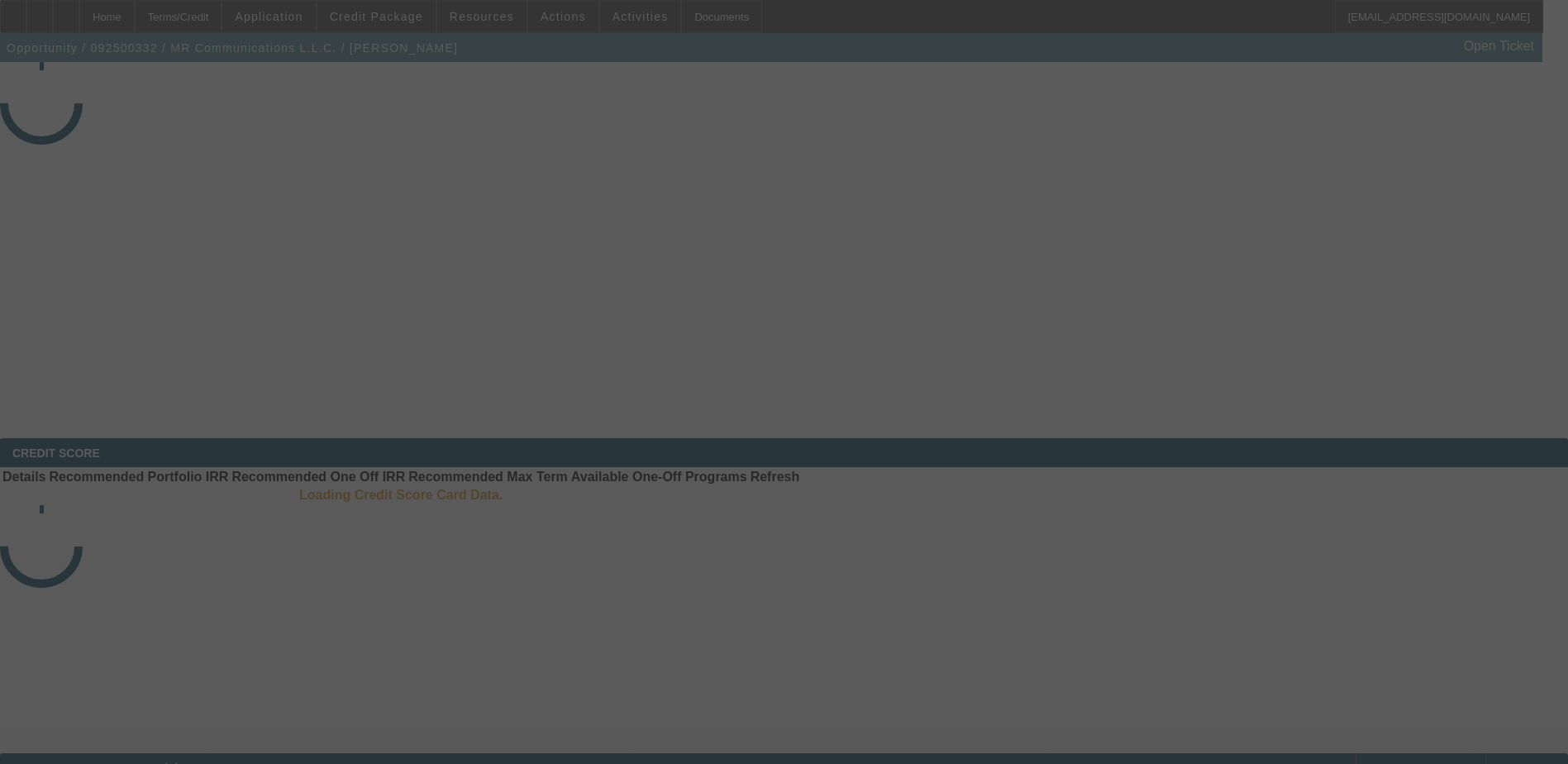
select select "4"
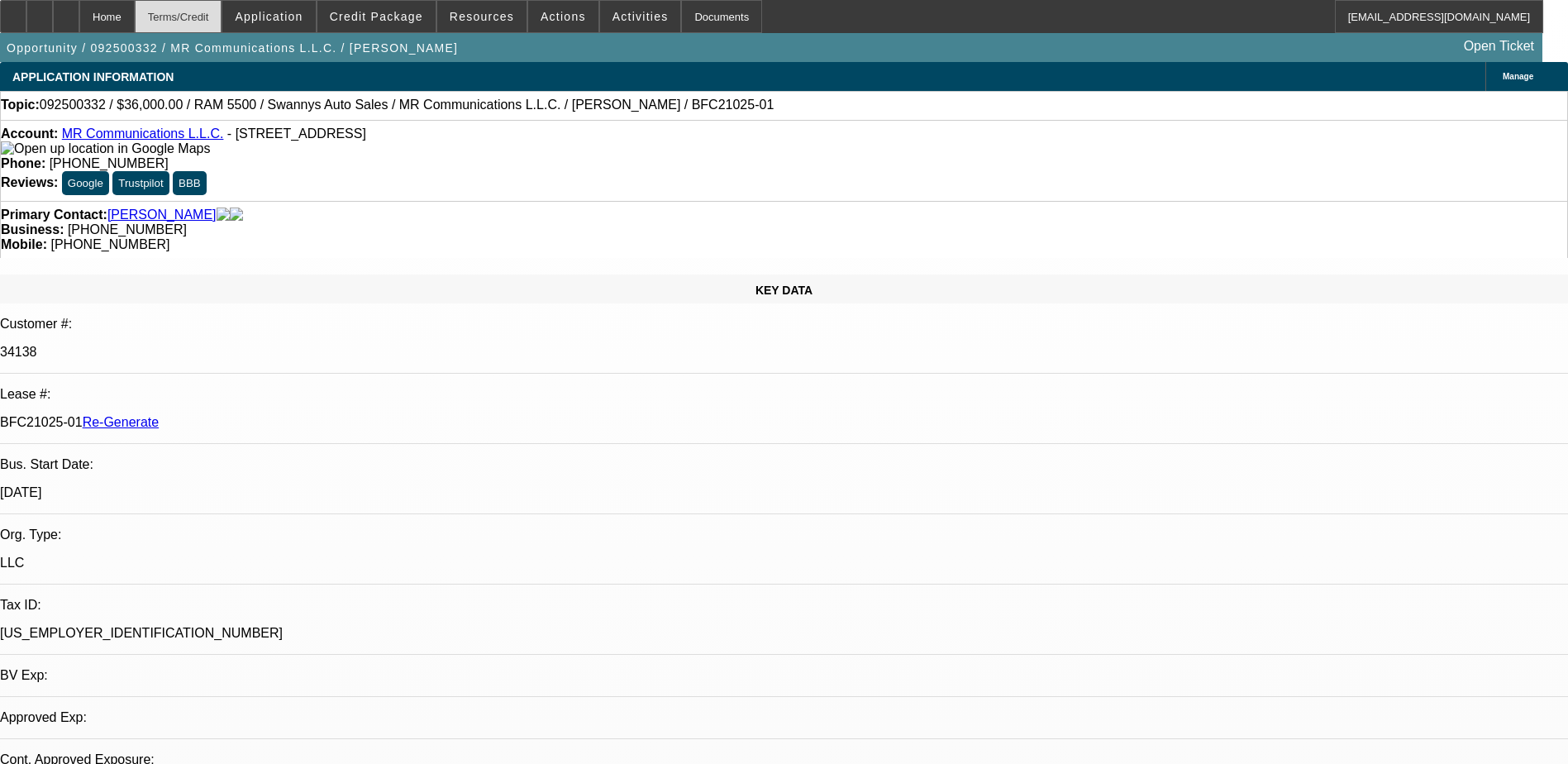
select select "0"
select select "2"
select select "0"
select select "1"
select select "2"
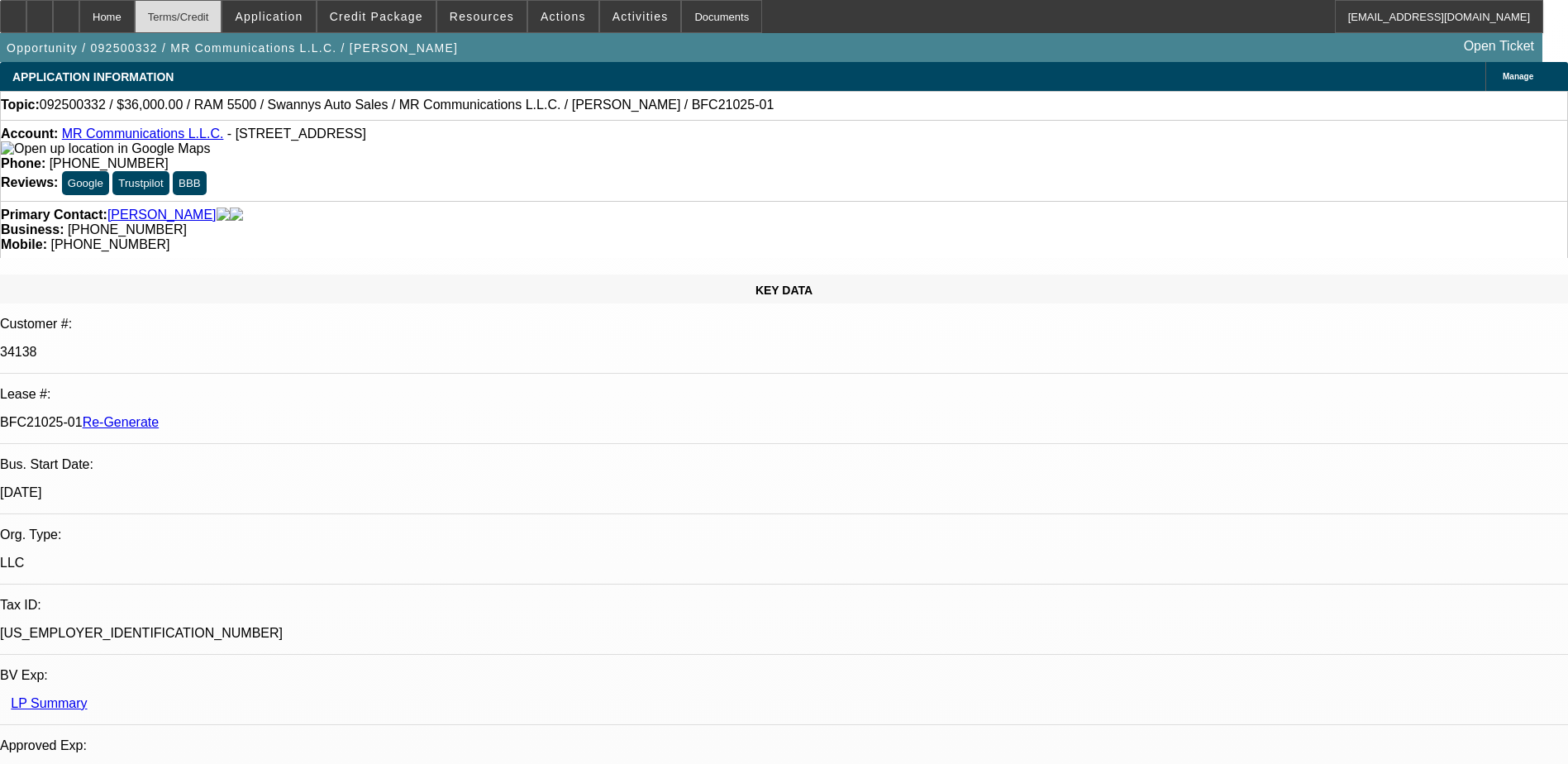
select select "6"
click at [215, 18] on div "Terms/Credit" at bounding box center [178, 17] width 88 height 33
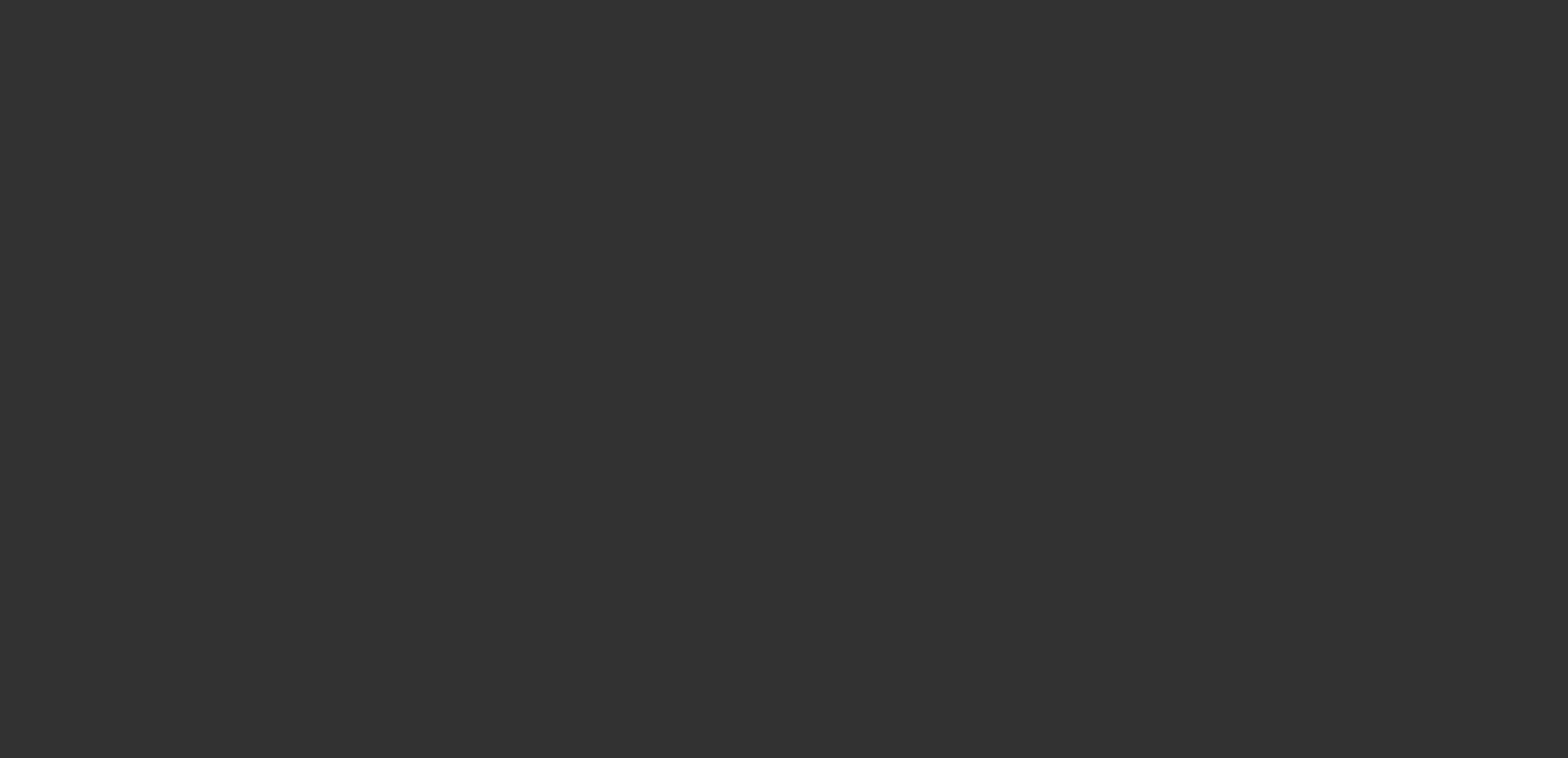
radio input "true"
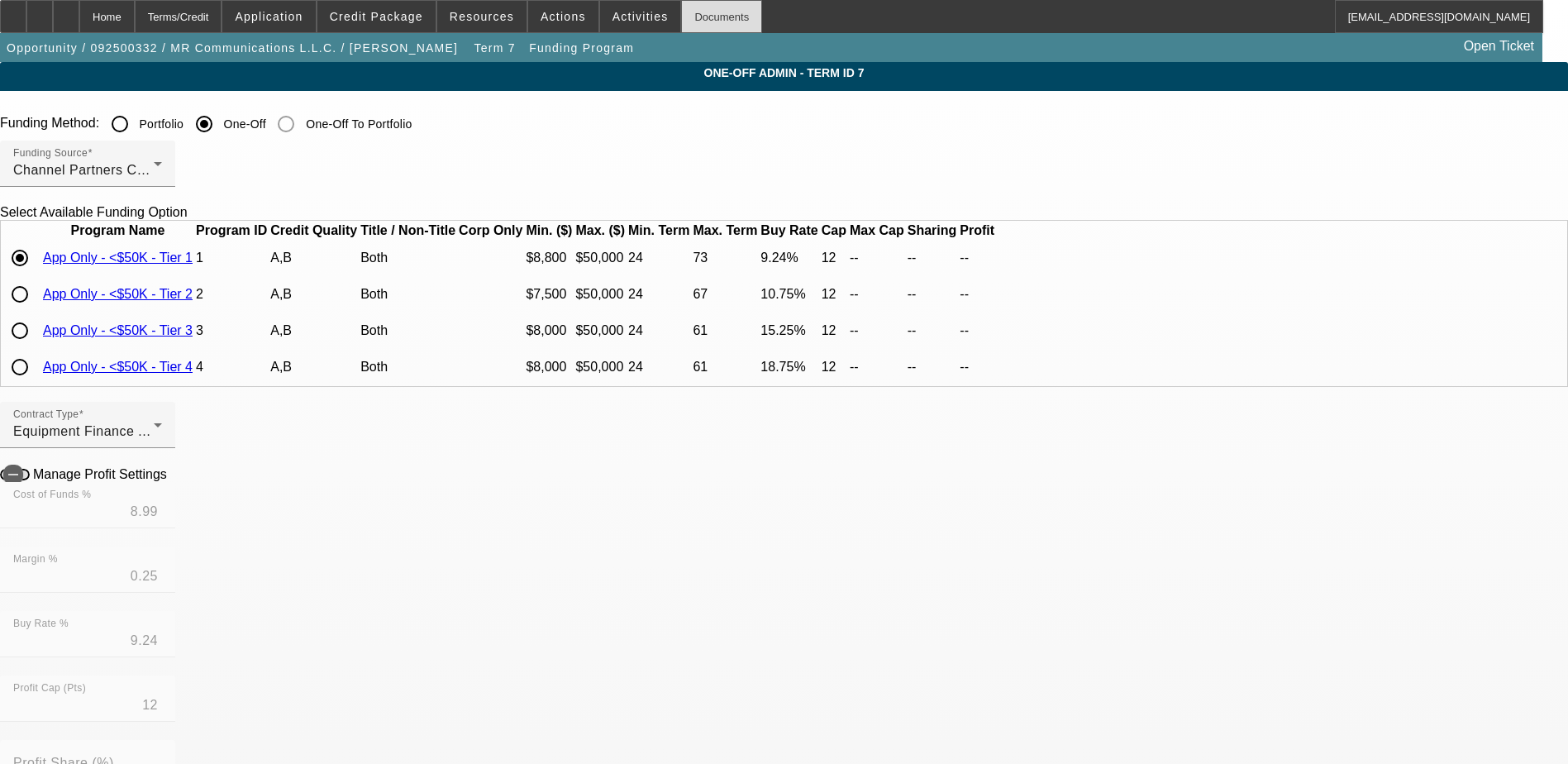
click at [699, 16] on div "Documents" at bounding box center [721, 17] width 81 height 33
click at [66, 11] on icon at bounding box center [66, 11] width 0 height 0
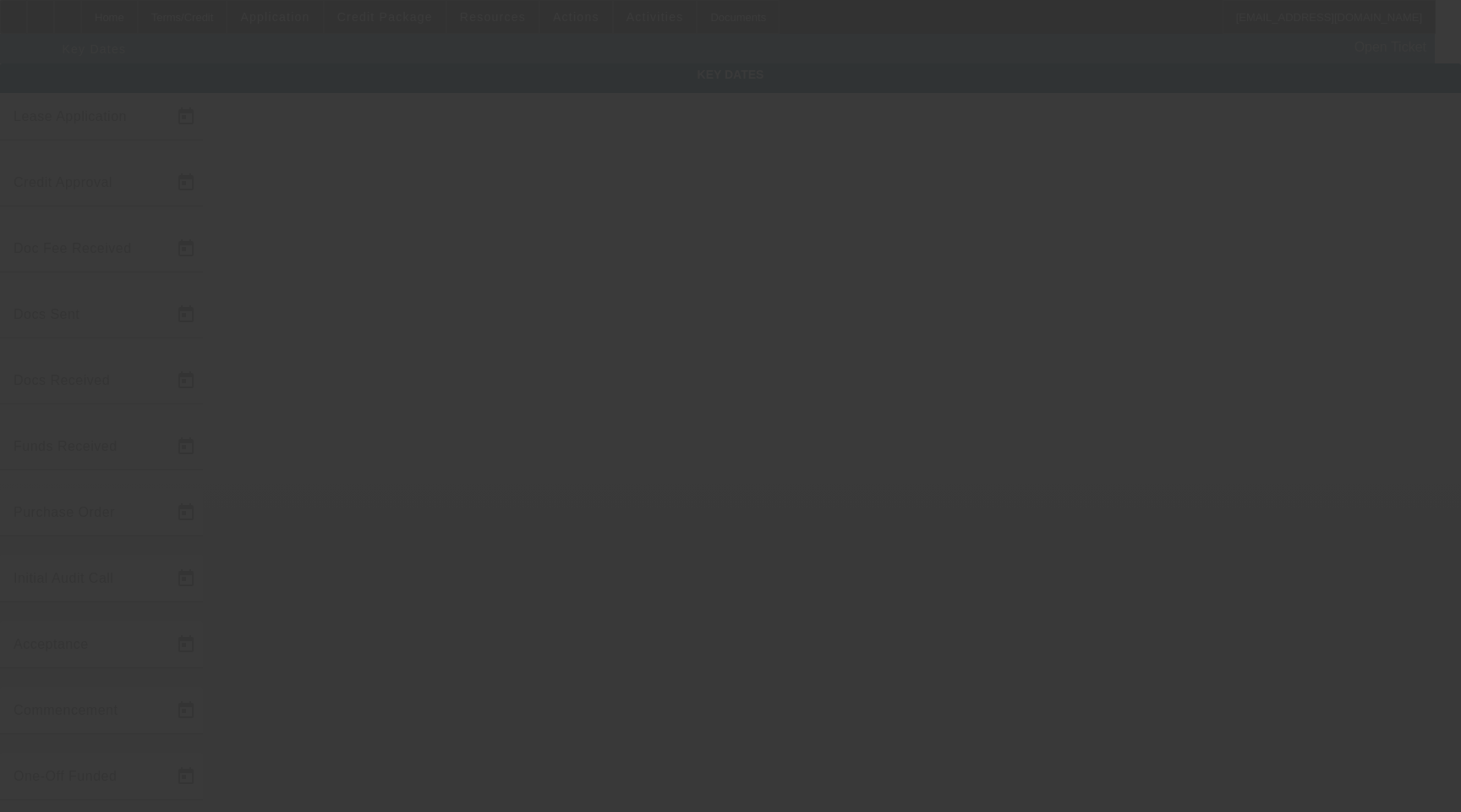
type input "9/16/2025"
type input "9/24/2025"
type input "9/26/2025"
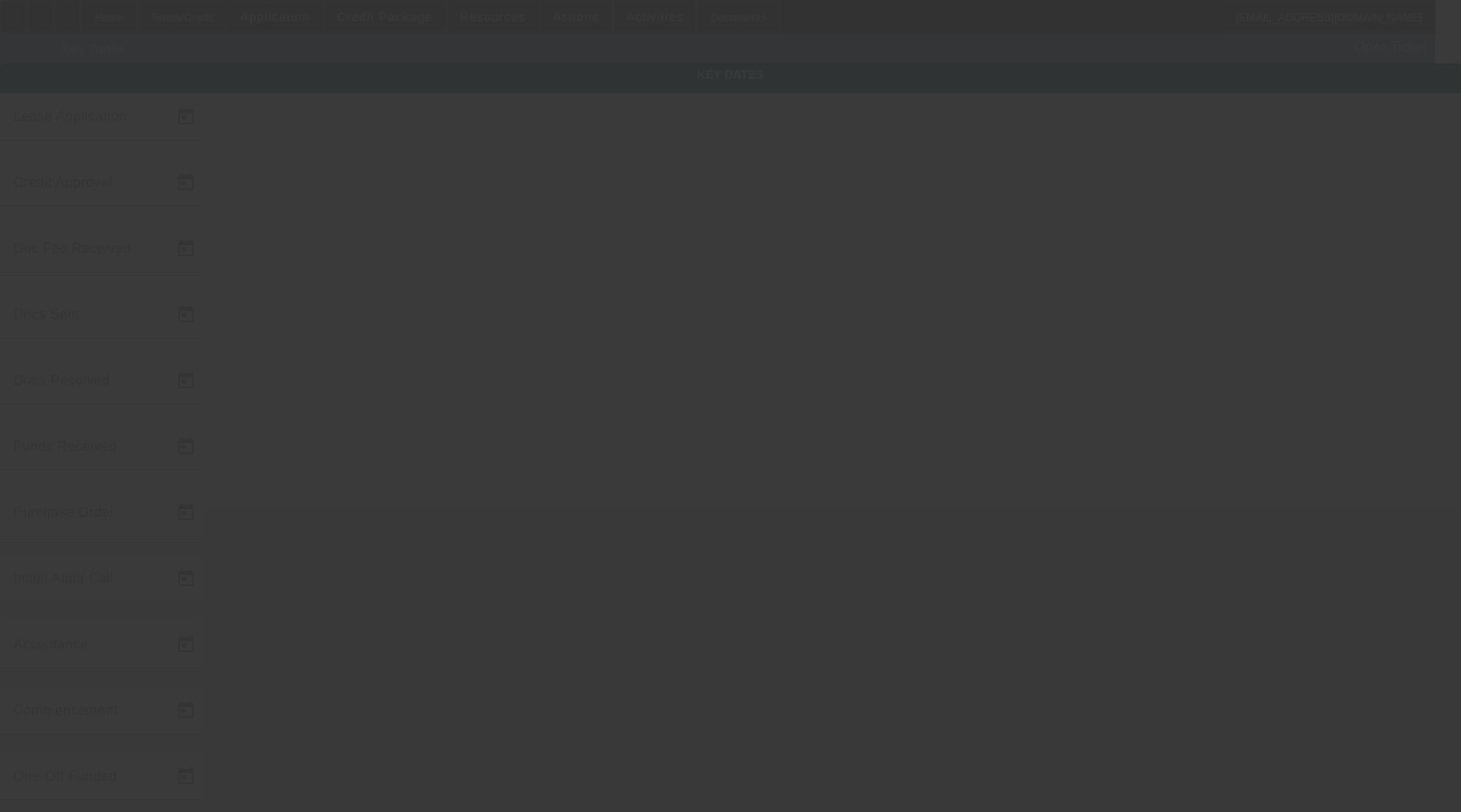
type input "9/29/2025"
type input "9/30/2025"
type input "10/1/2025"
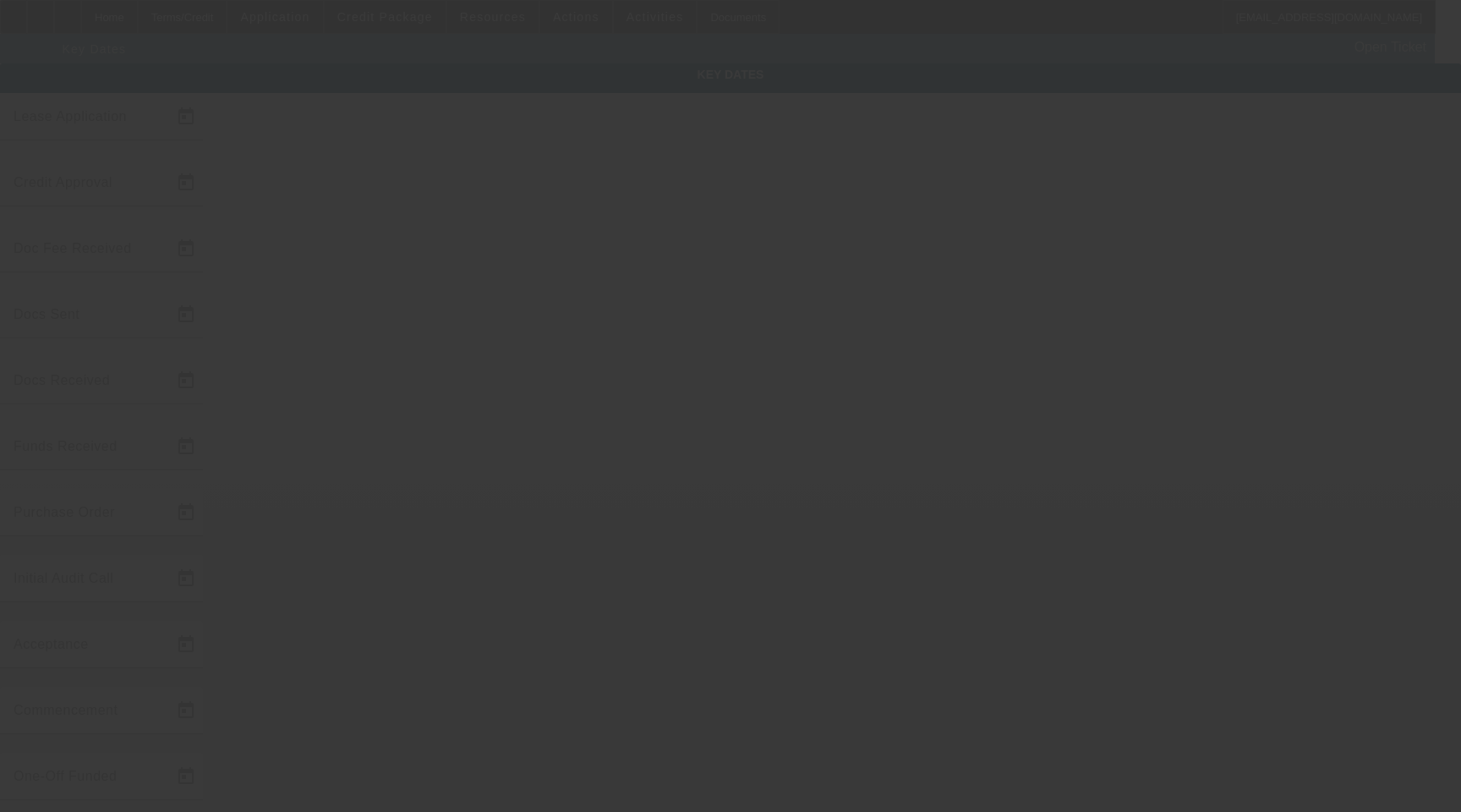
type input "11/1/2025"
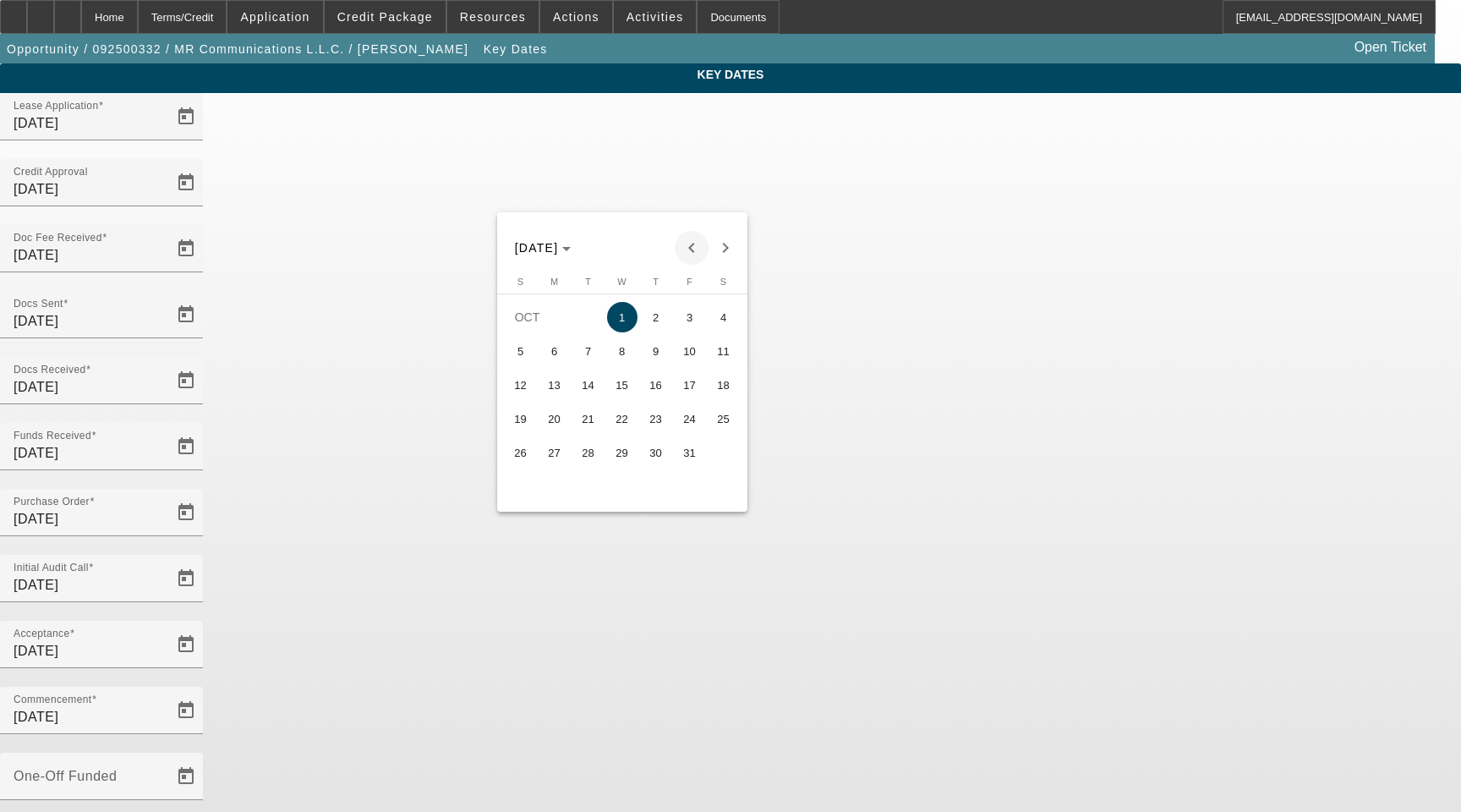
drag, startPoint x: 688, startPoint y: 244, endPoint x: 685, endPoint y: 257, distance: 13.3
click at [688, 244] on span "Previous month" at bounding box center [692, 248] width 34 height 34
click at [585, 493] on span "30" at bounding box center [588, 486] width 30 height 30
type input "9/30/2025"
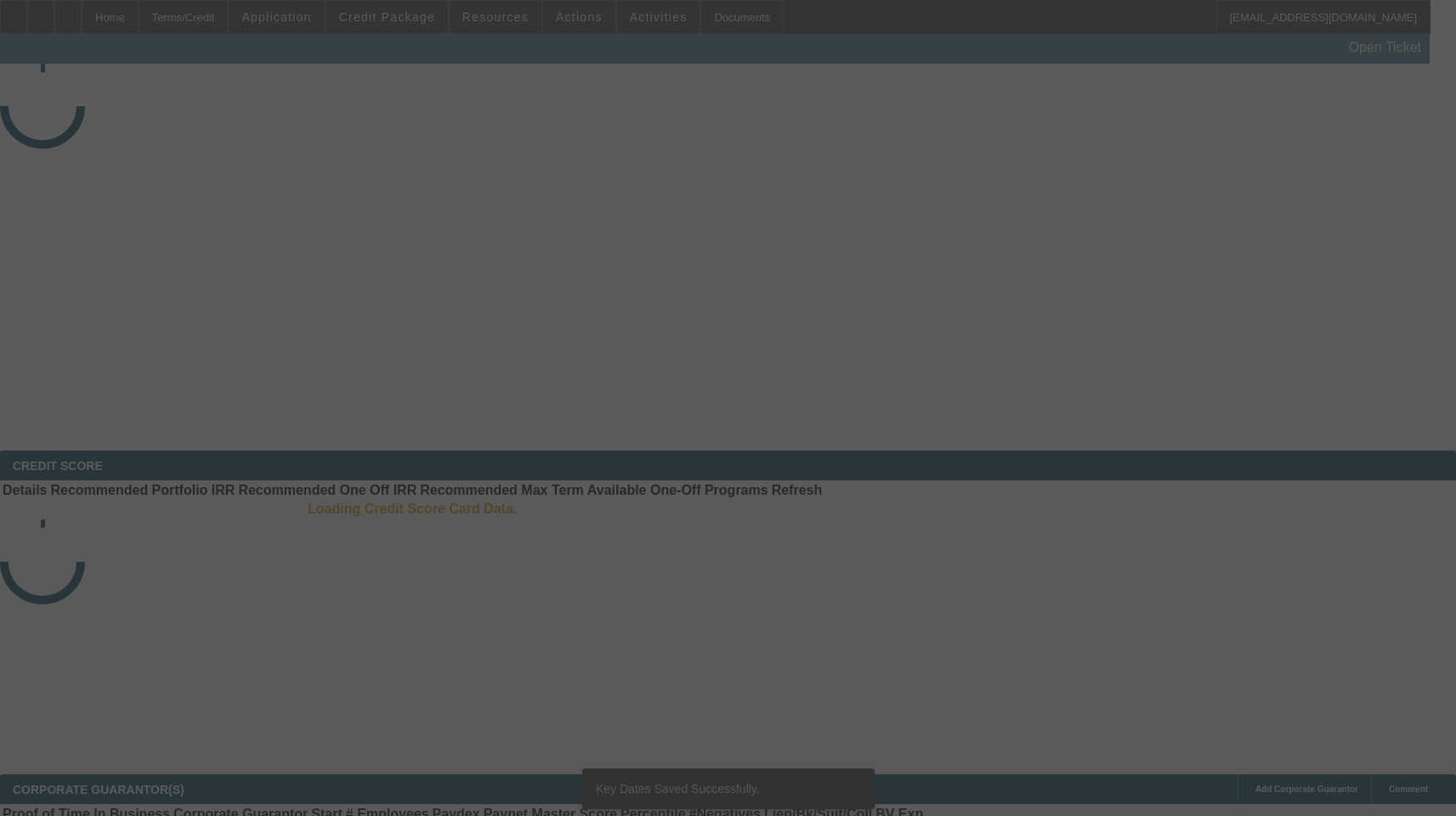
select select "4"
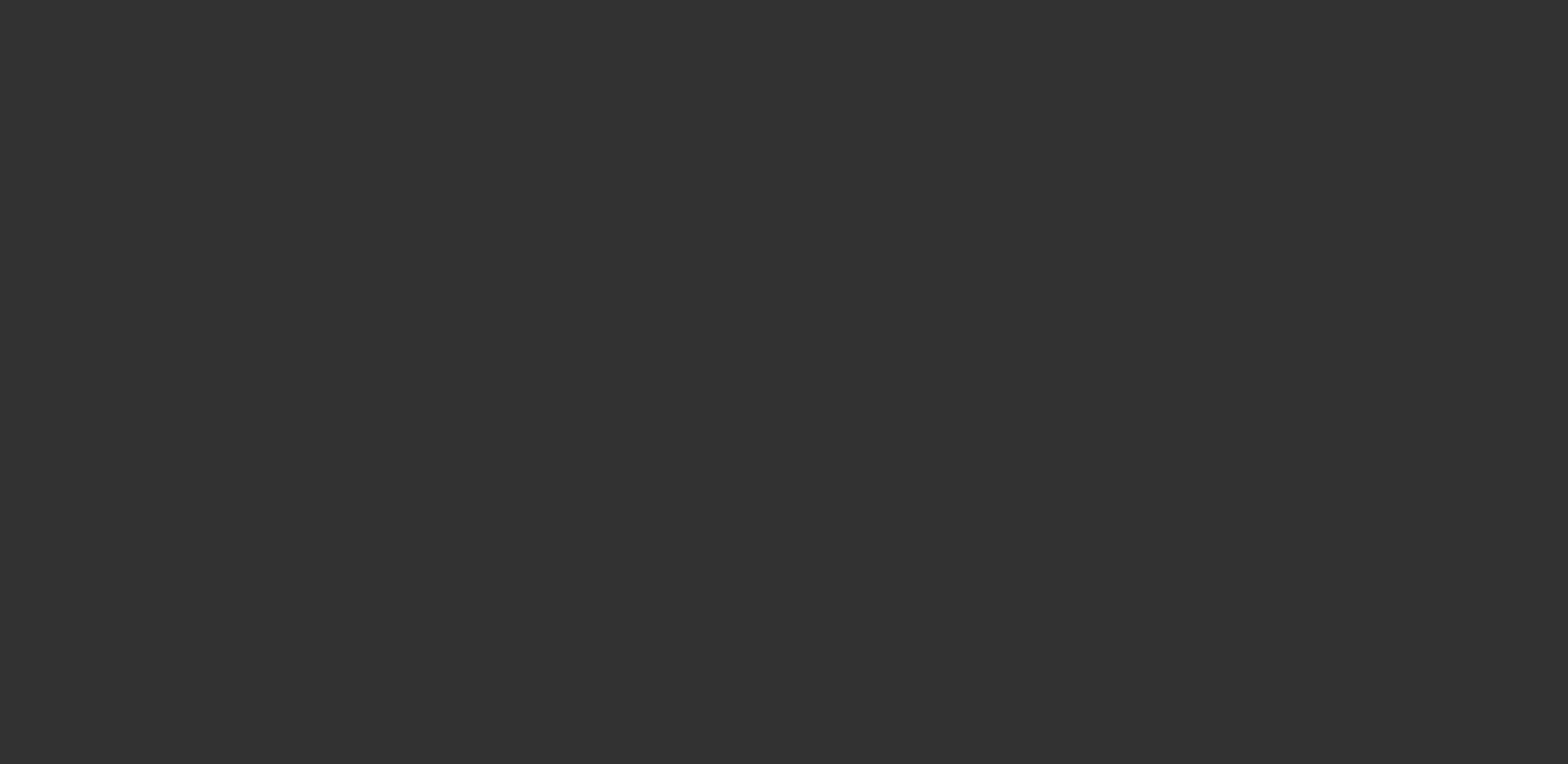
radio input "true"
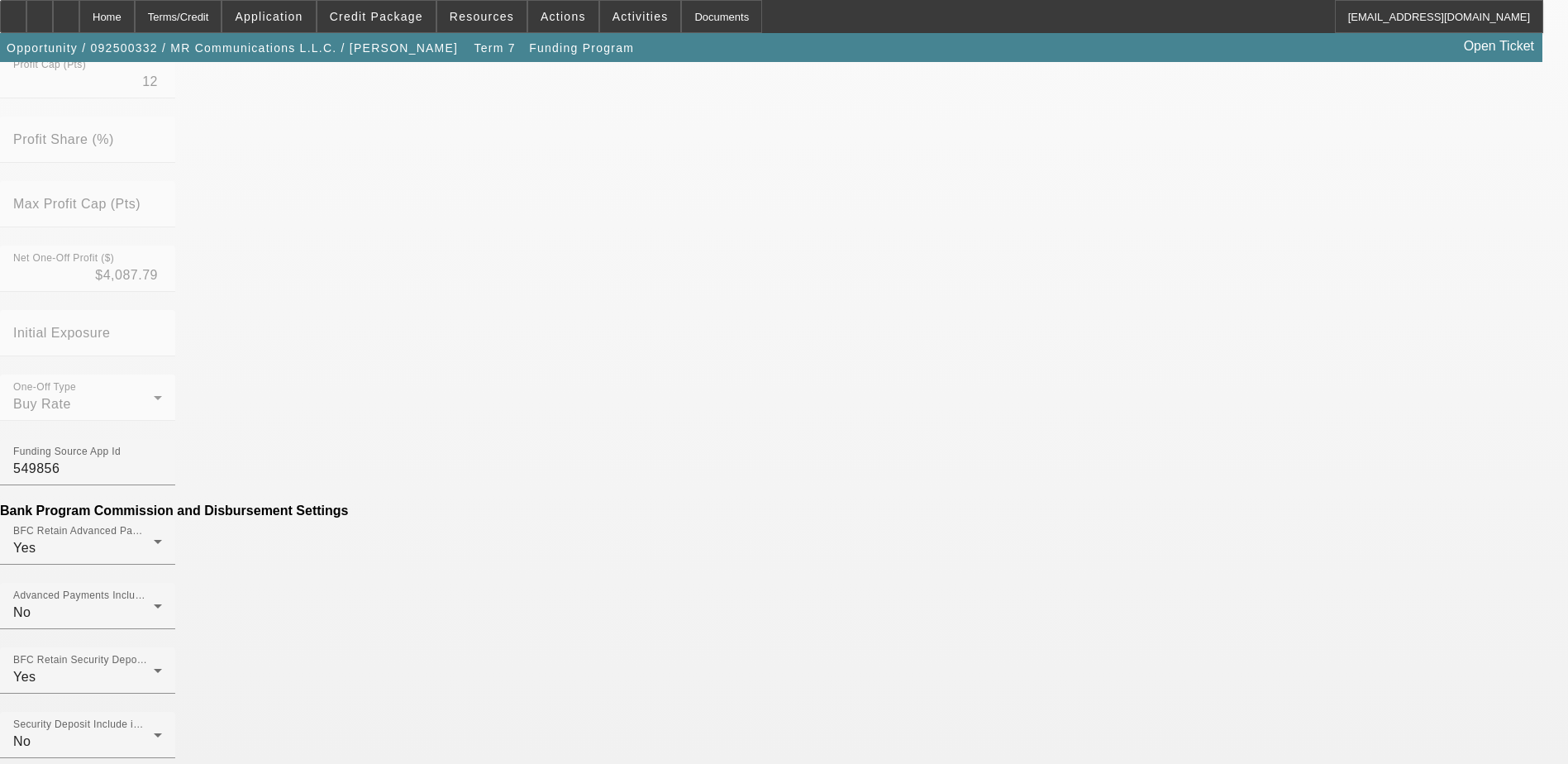
scroll to position [621, 0]
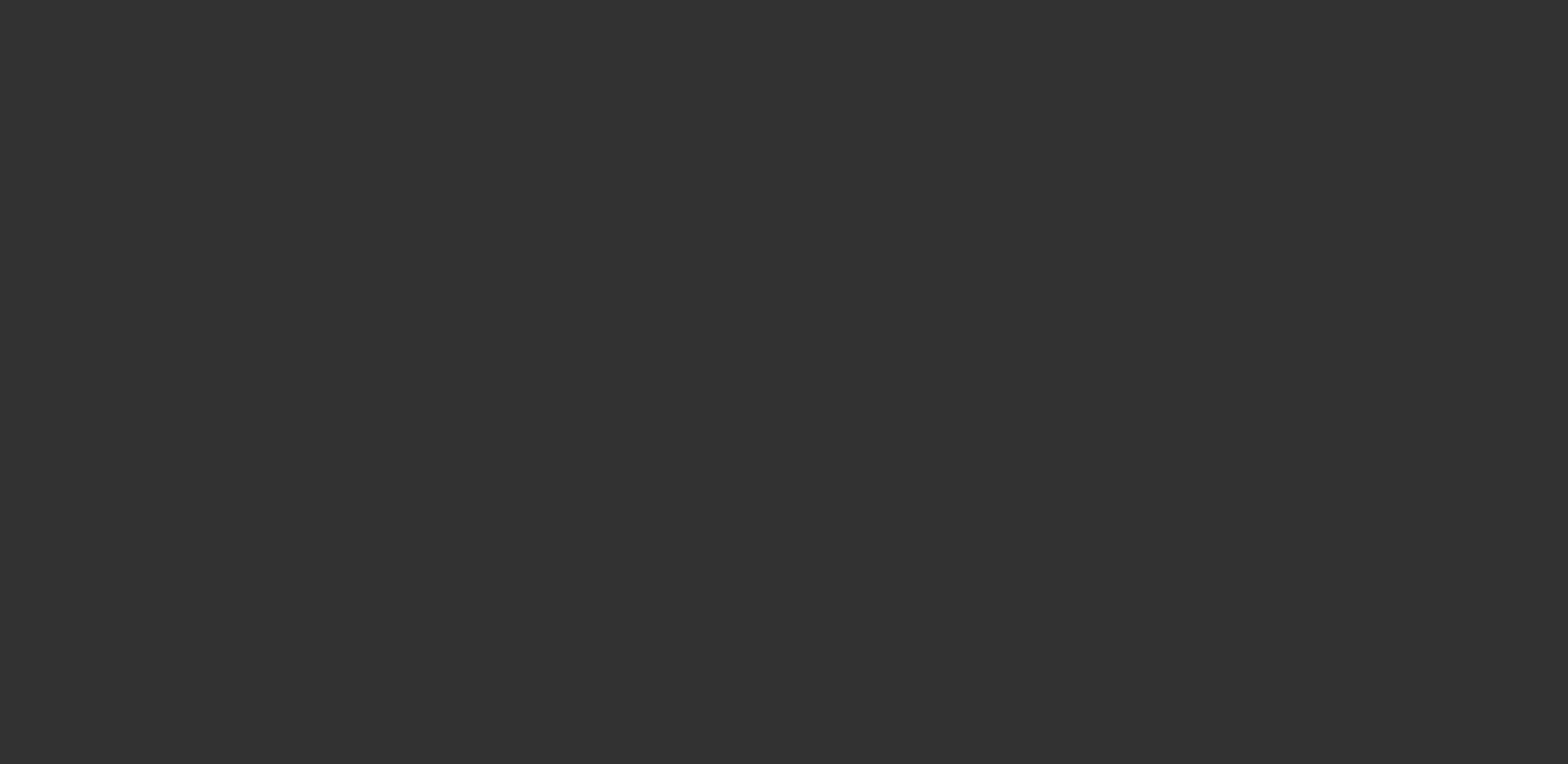
radio input "true"
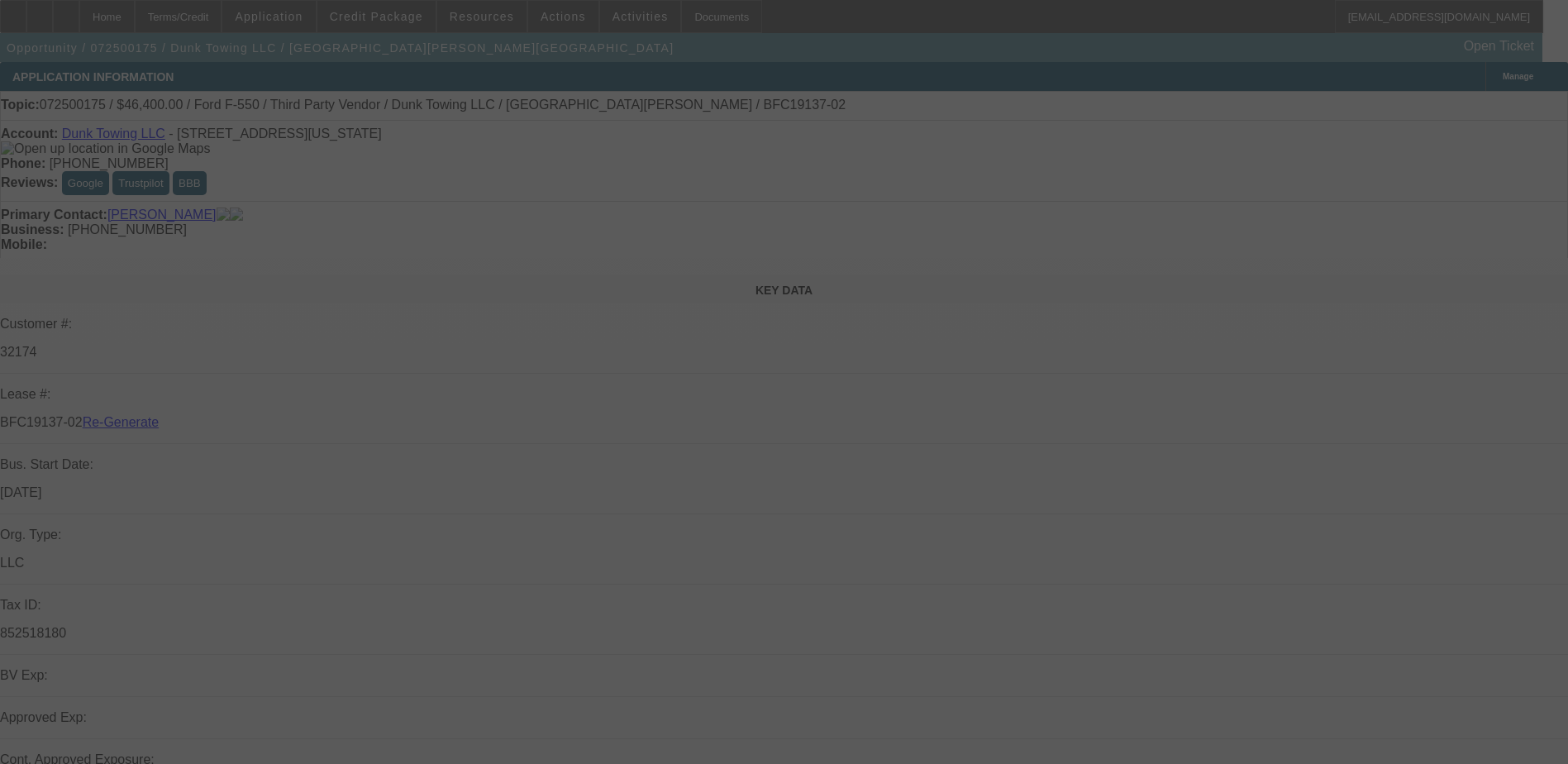
select select "3"
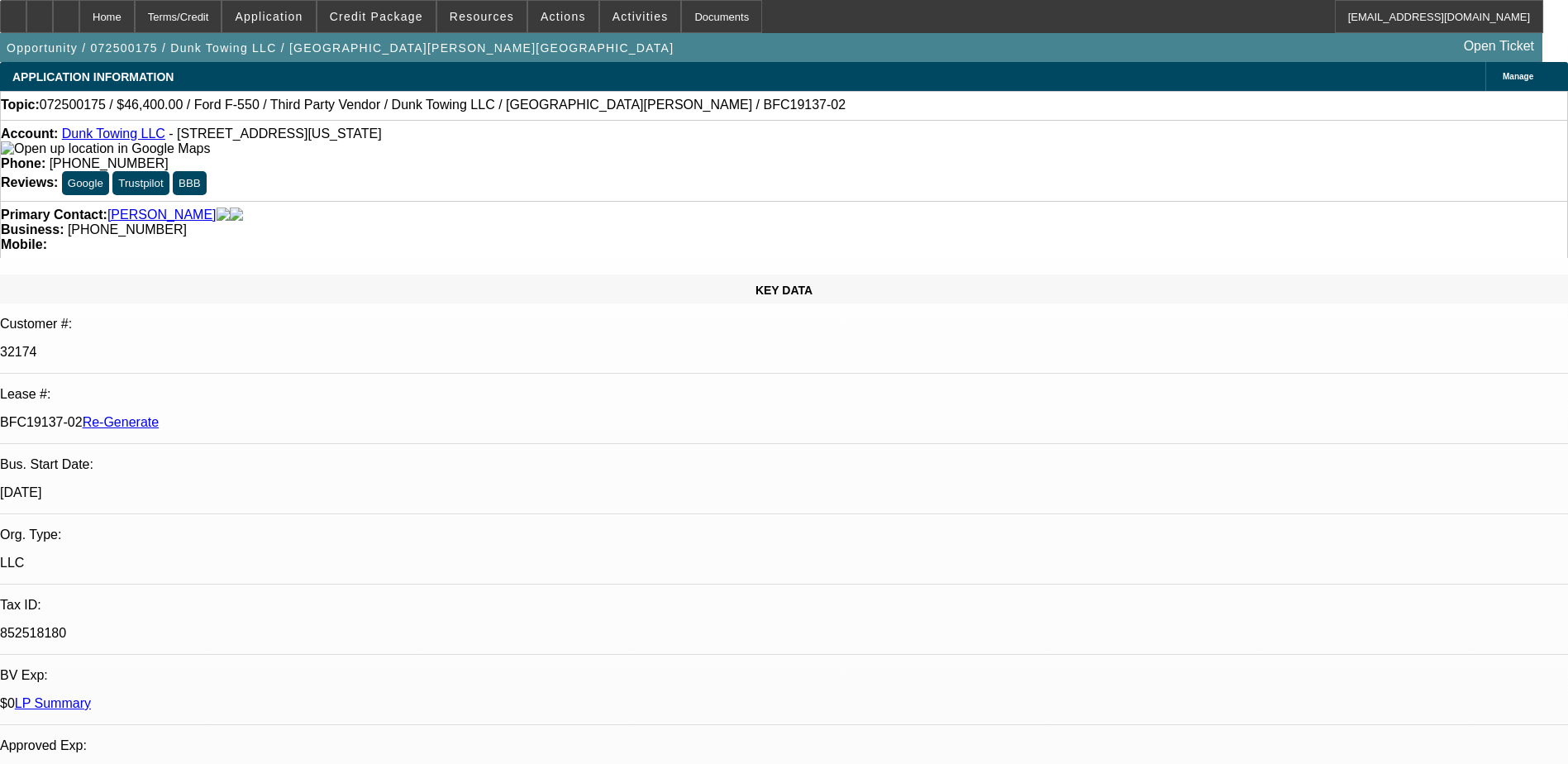
select select "0"
select select "3"
select select "0"
select select "6"
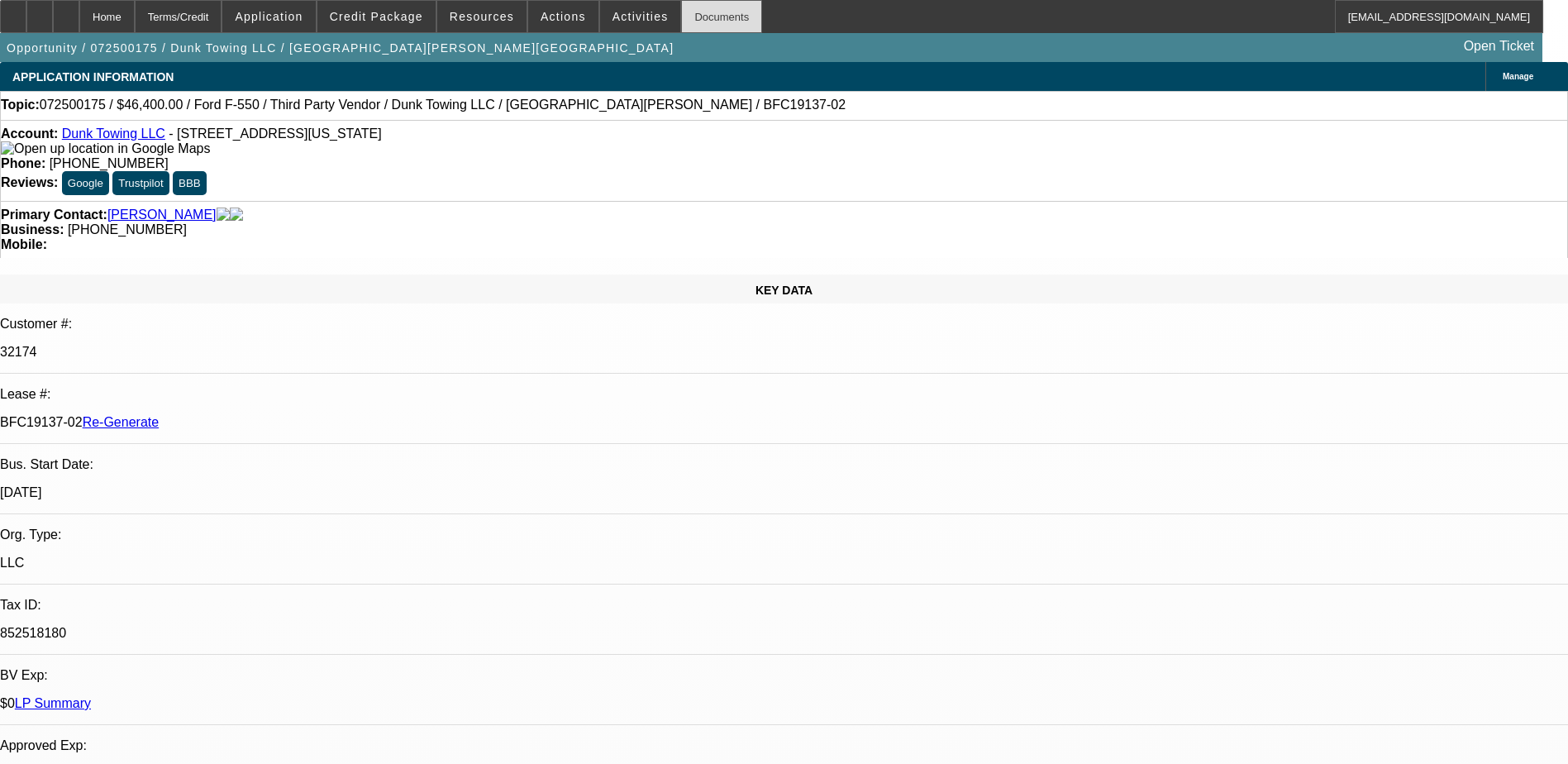
click at [698, 18] on div "Documents" at bounding box center [721, 17] width 81 height 33
click at [370, 19] on span "Credit Package" at bounding box center [376, 16] width 94 height 13
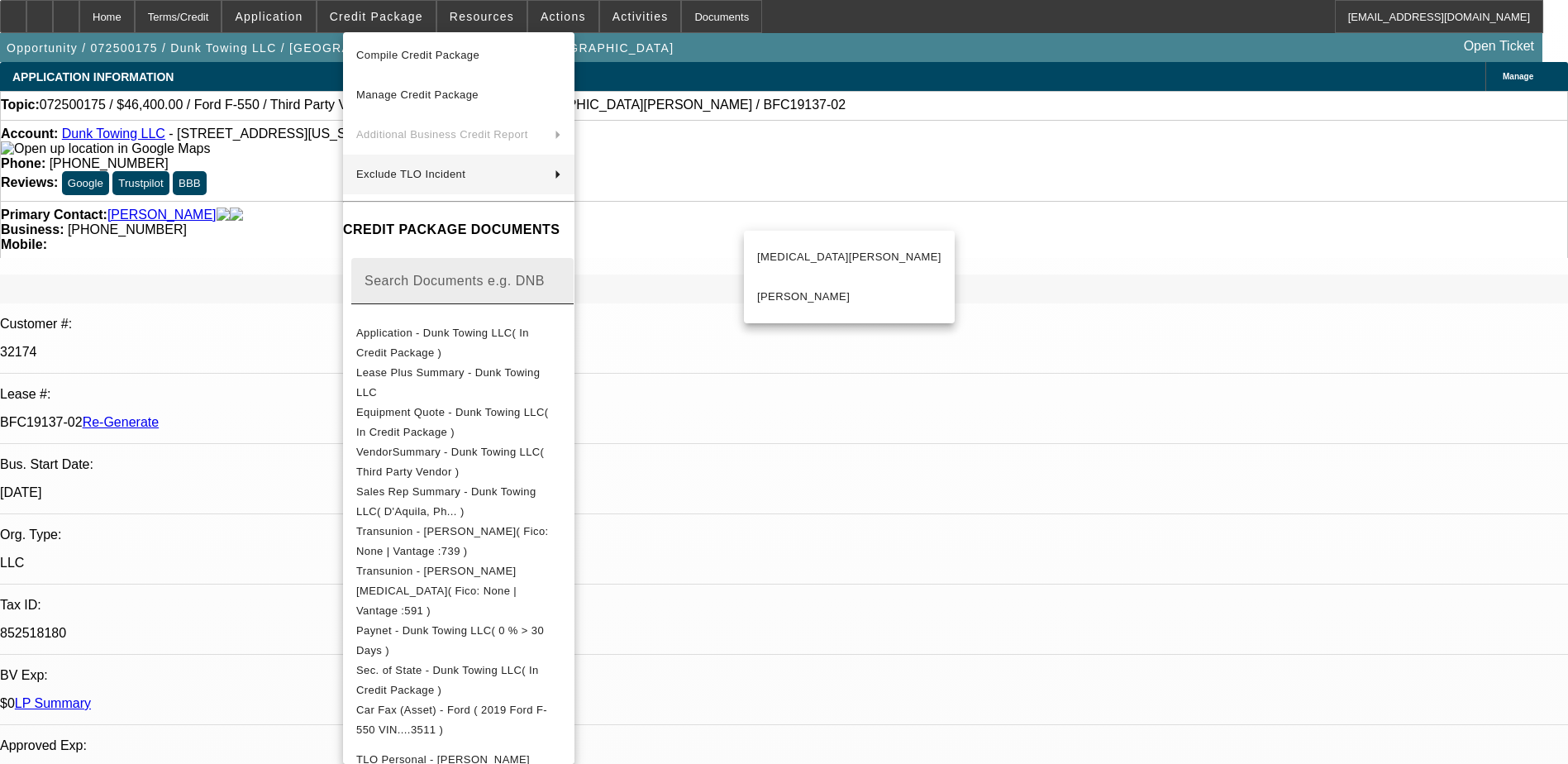
scroll to position [165, 0]
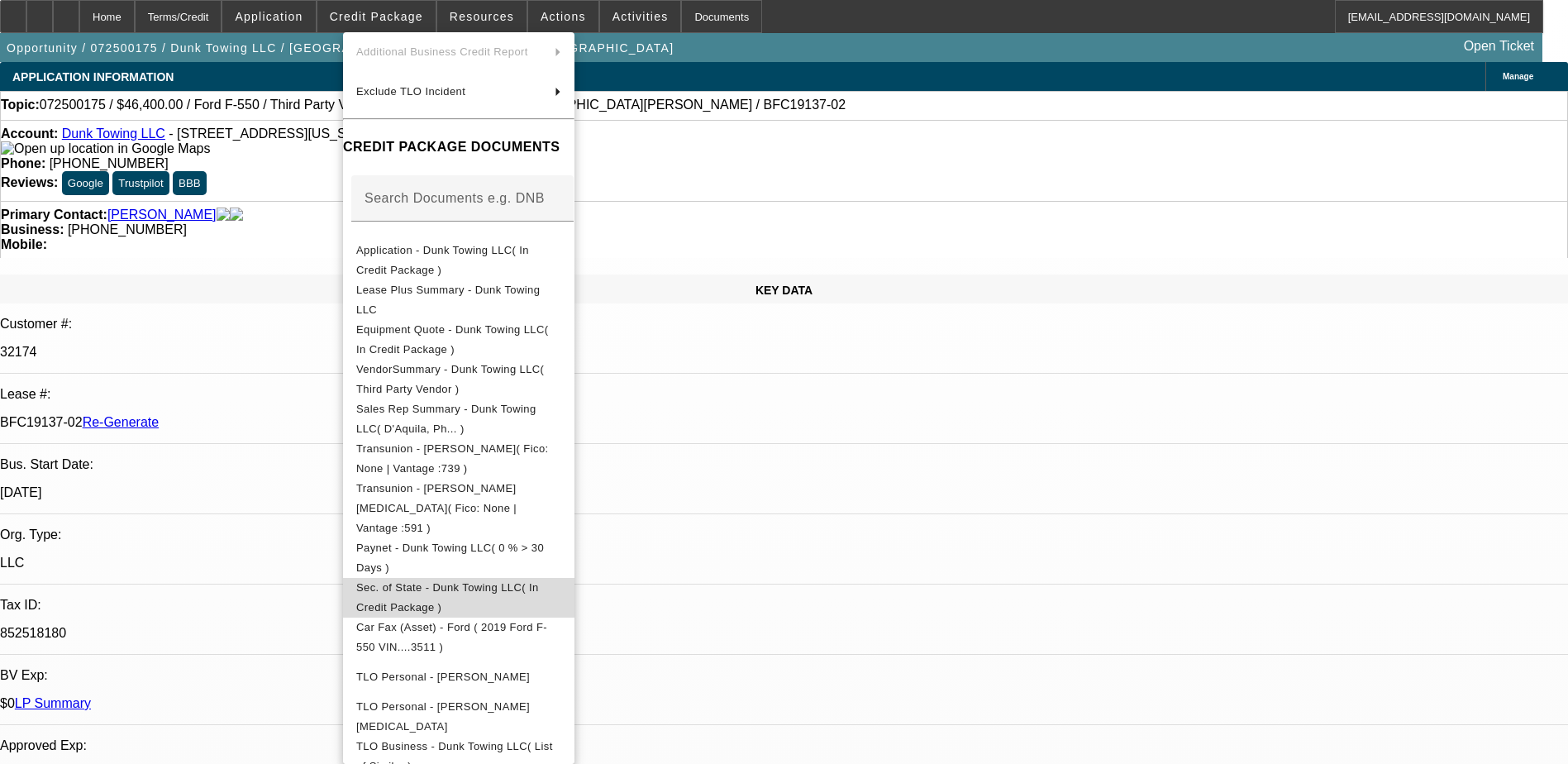
click at [531, 581] on span "Sec. of State - Dunk Towing LLC( In Credit Package )" at bounding box center [447, 597] width 183 height 32
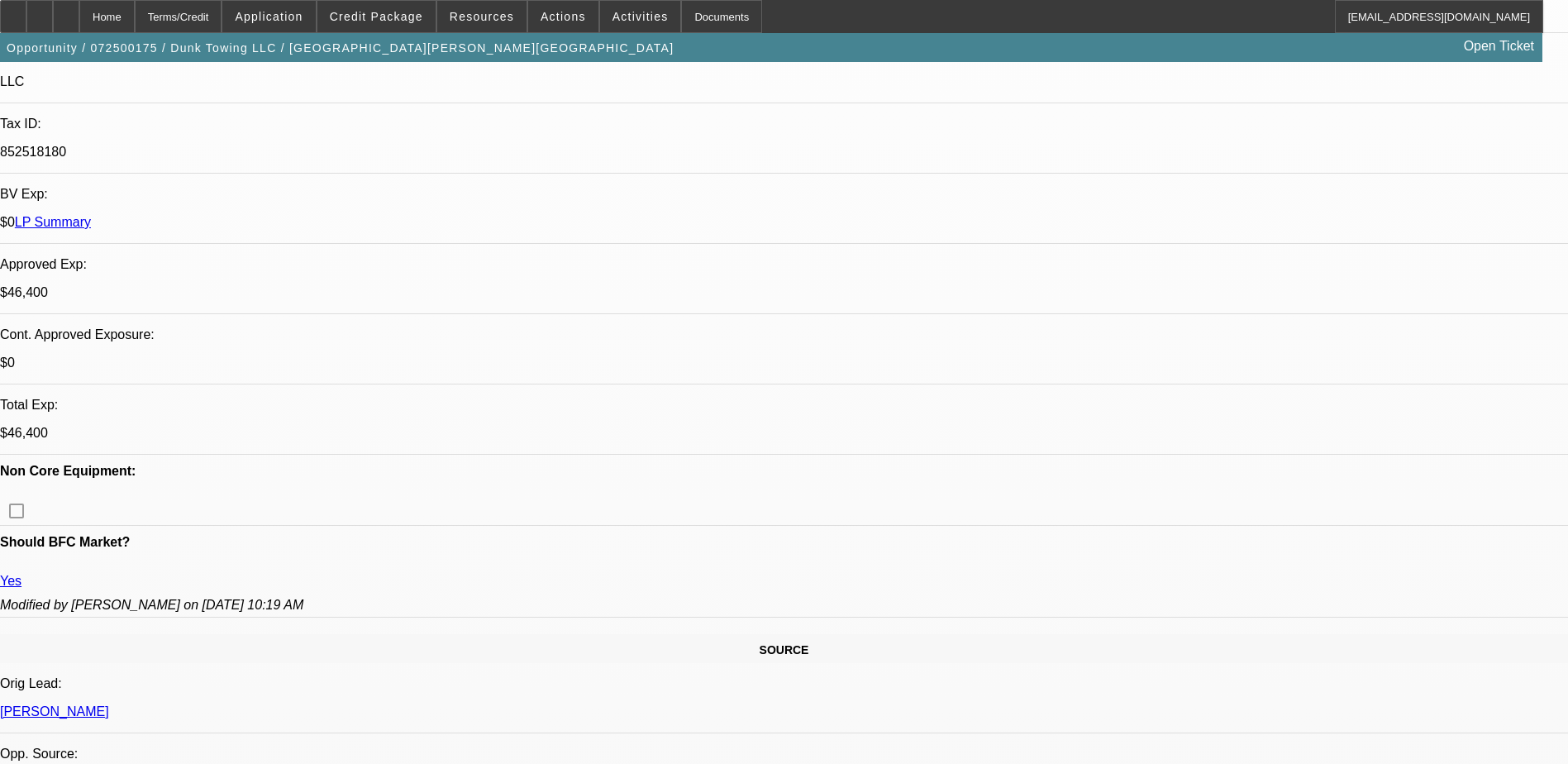
scroll to position [578, 0]
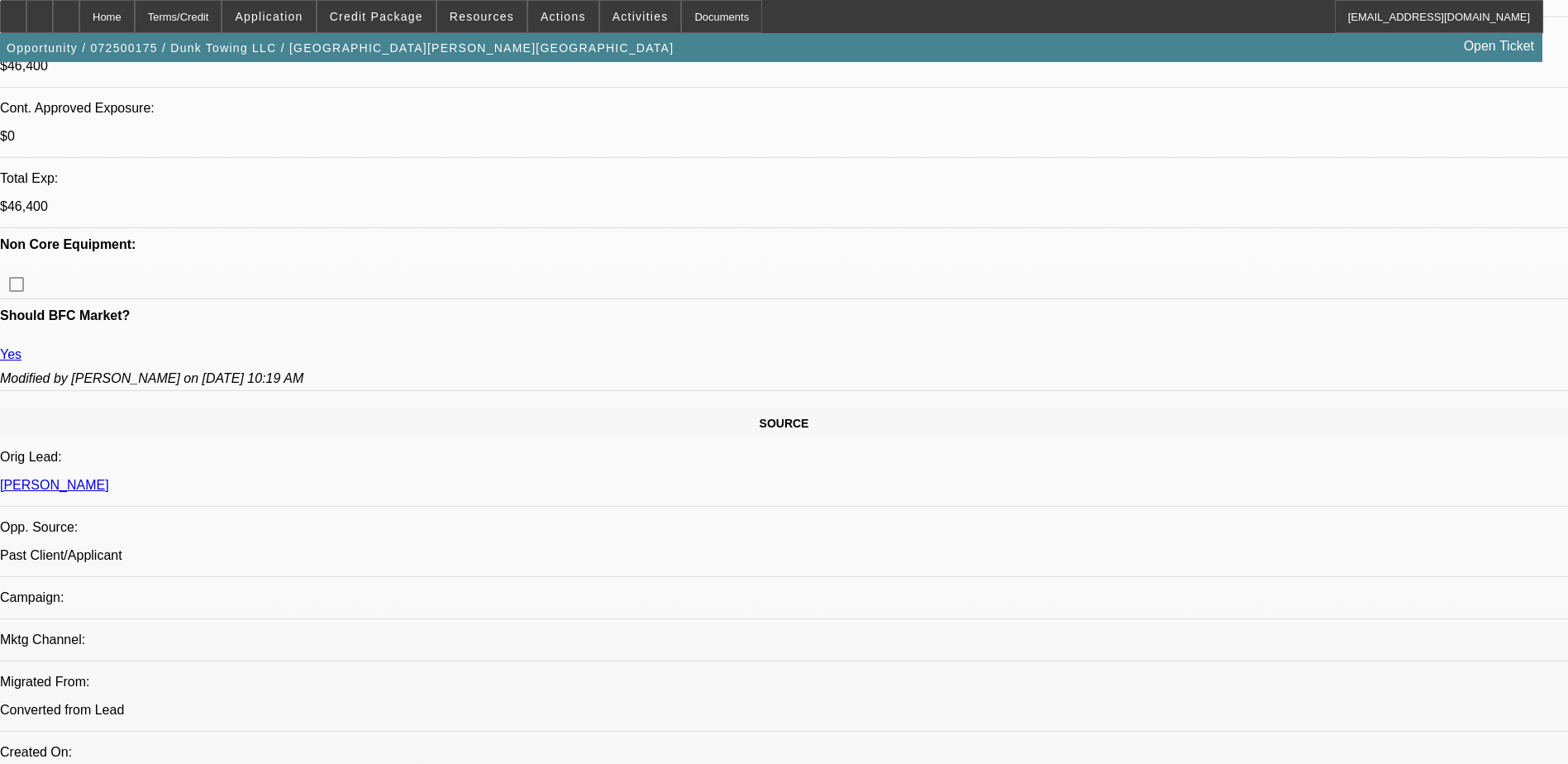
scroll to position [744, 0]
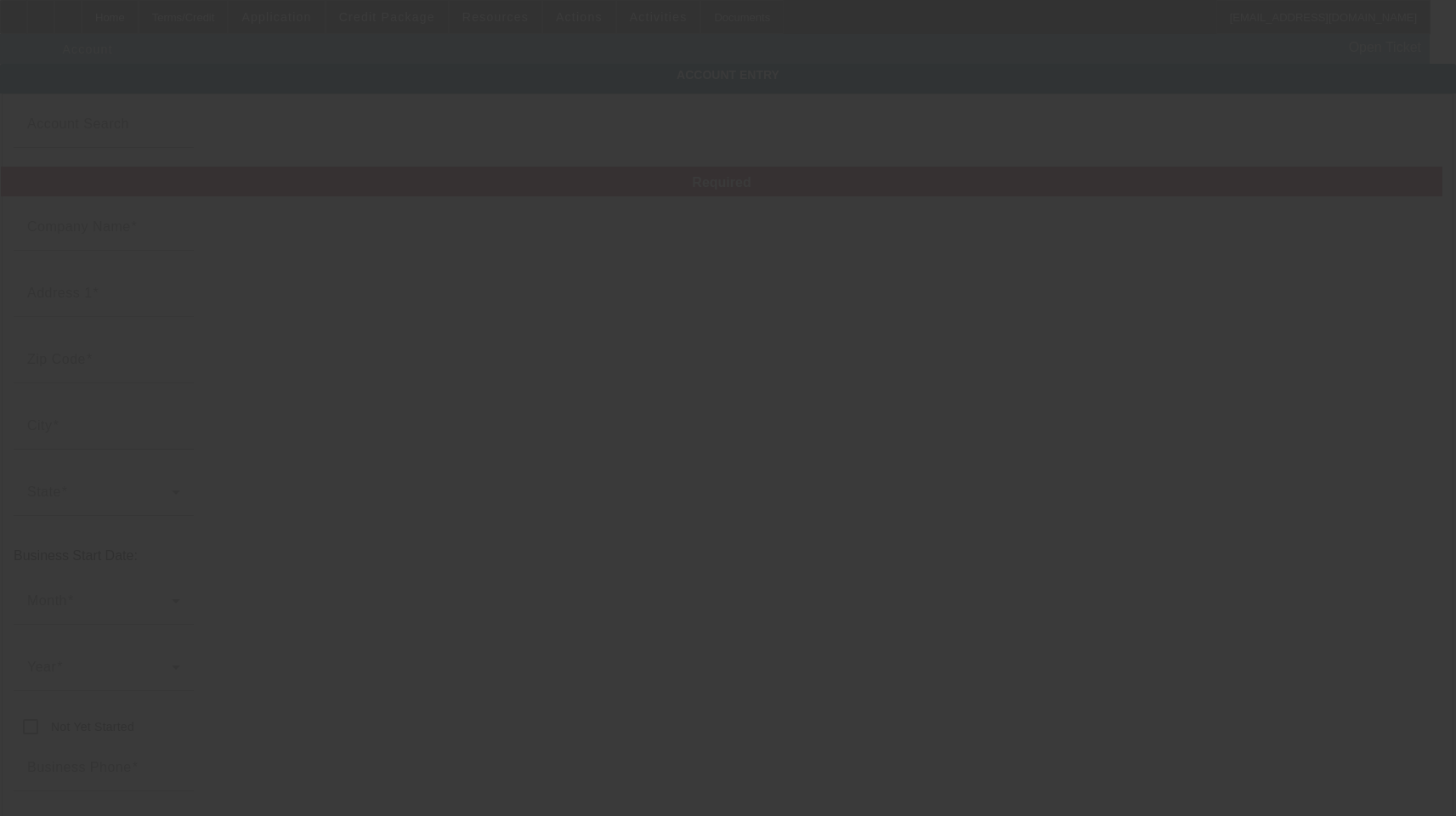
type input "Dunk Towing LLC"
type input "1239 Kenilworth Ave NE"
type input "20019"
type input "Washington"
type input "[PHONE_NUMBER]"
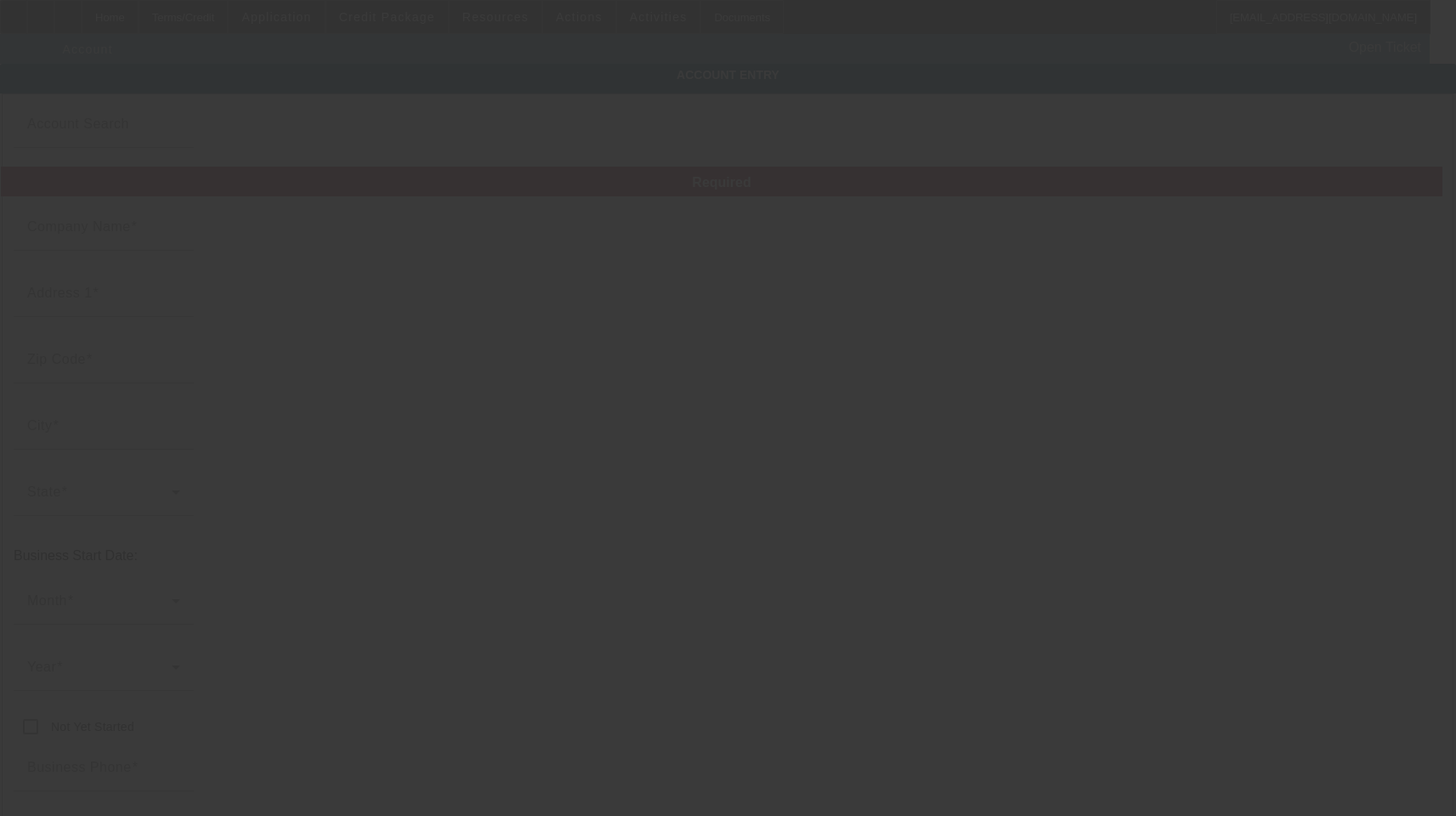
type input "# M"
type input "jajuanwhitley@gmail.com"
type input "District of Columbia"
type input "852518180"
type input "7/9/2025"
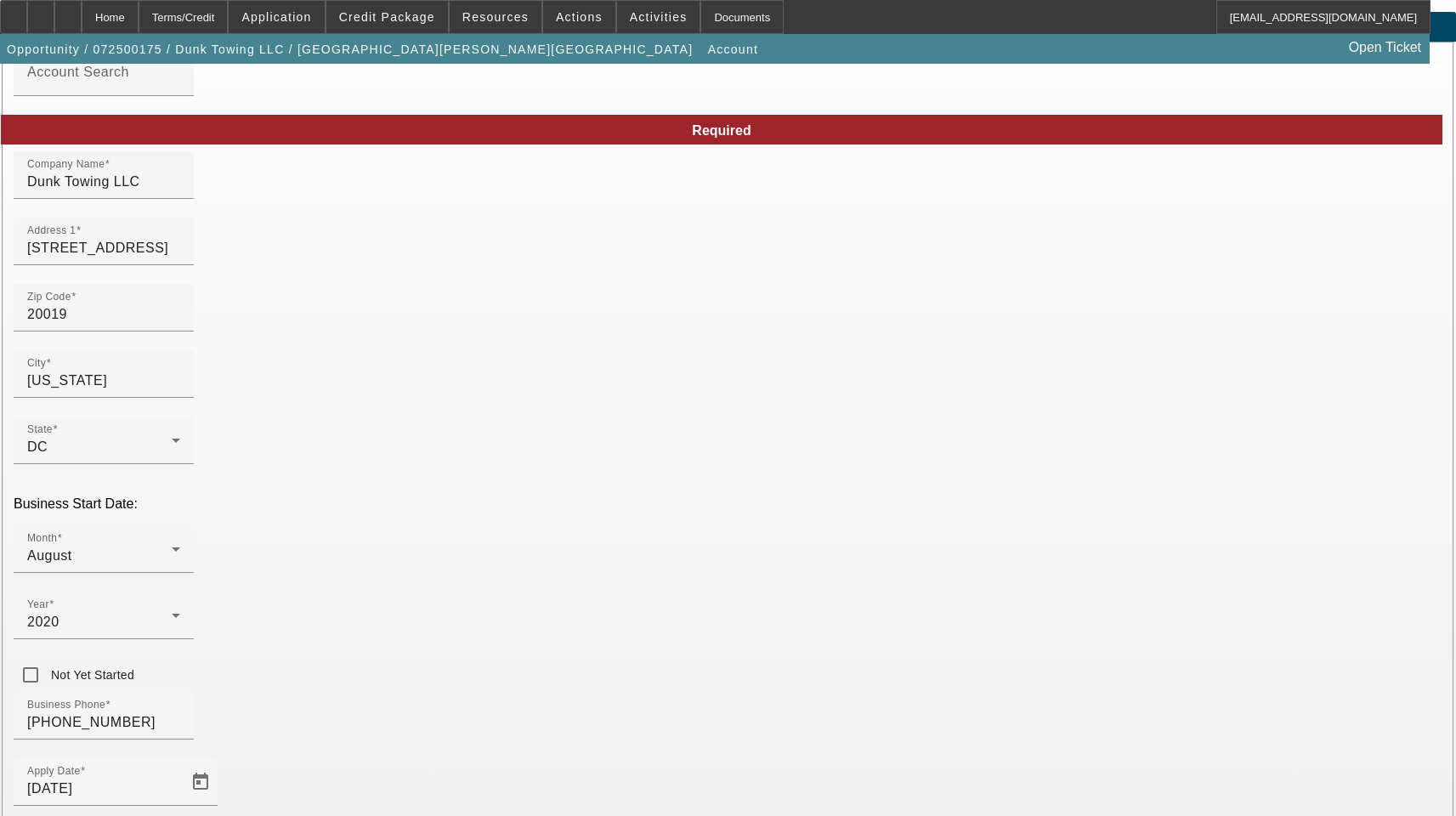
scroll to position [186, 0]
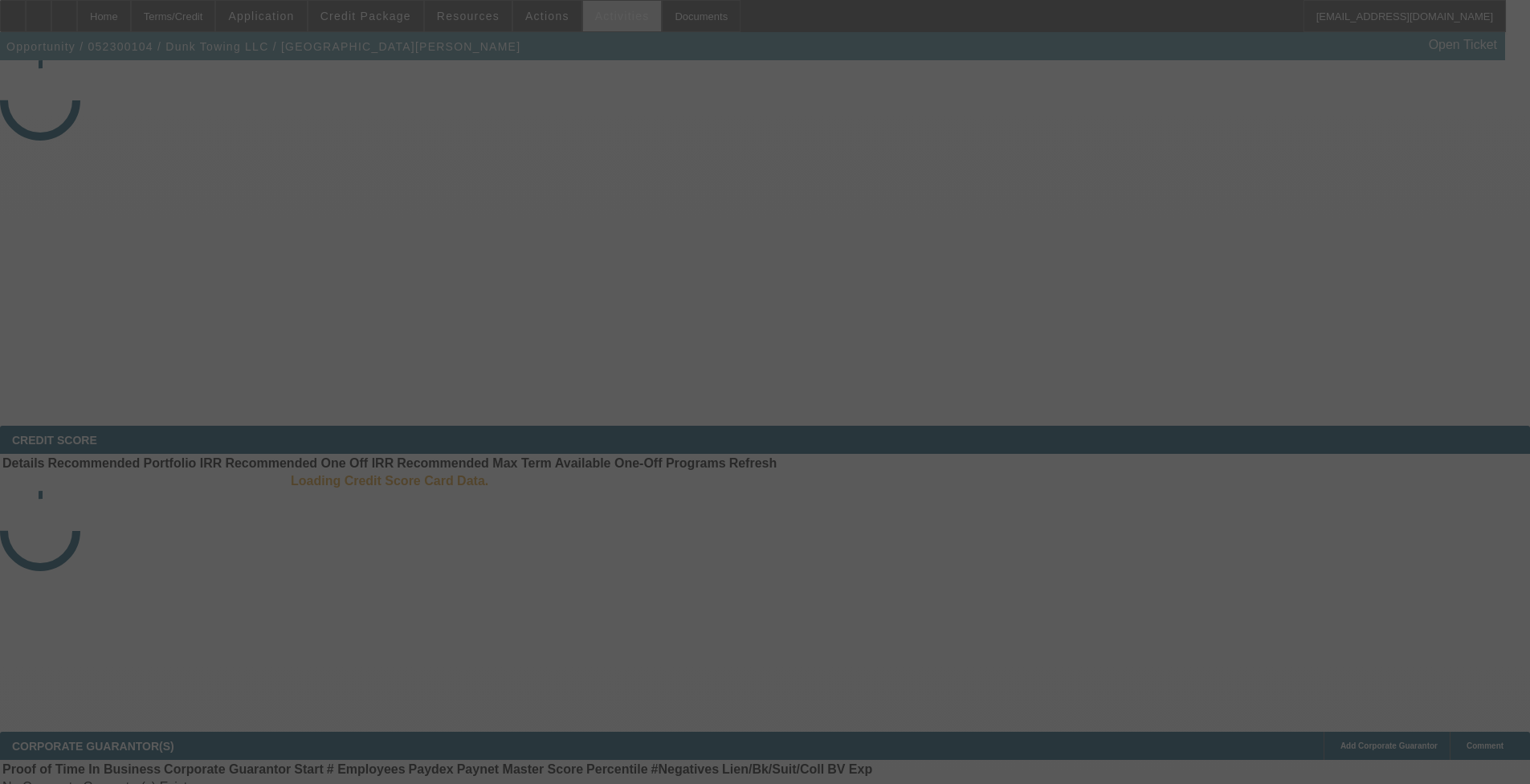
select select "4"
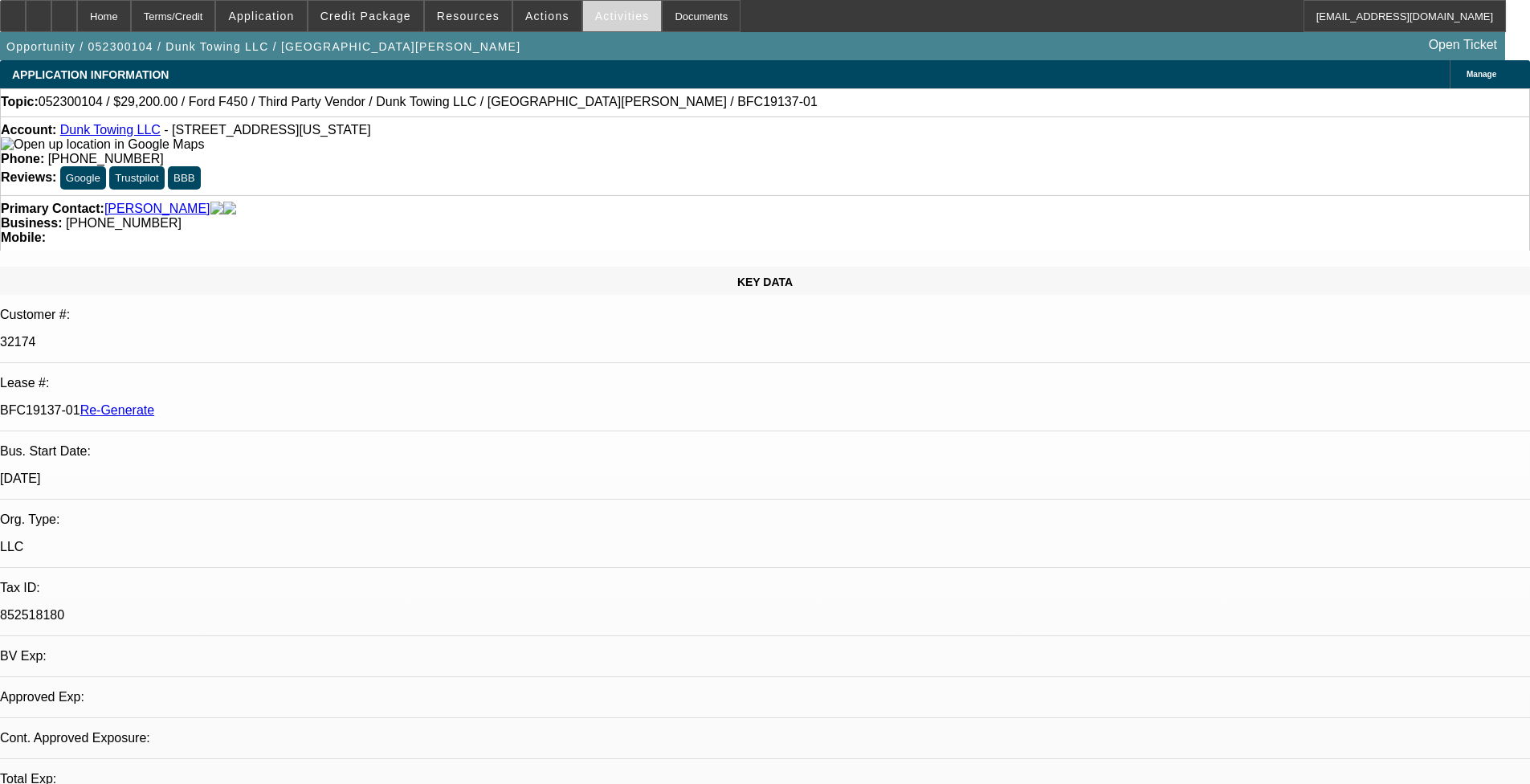
select select "0"
select select "1"
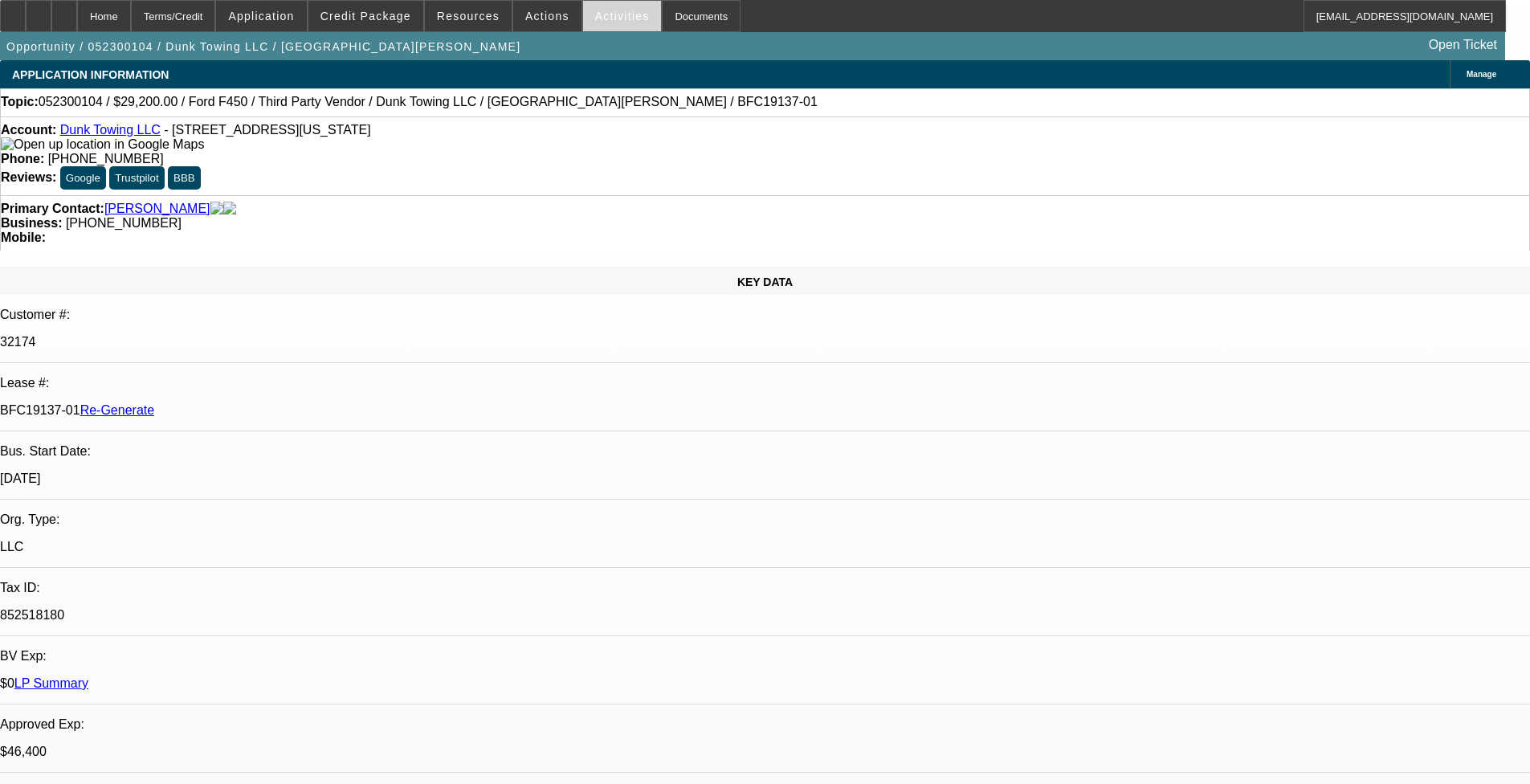
select select "6"
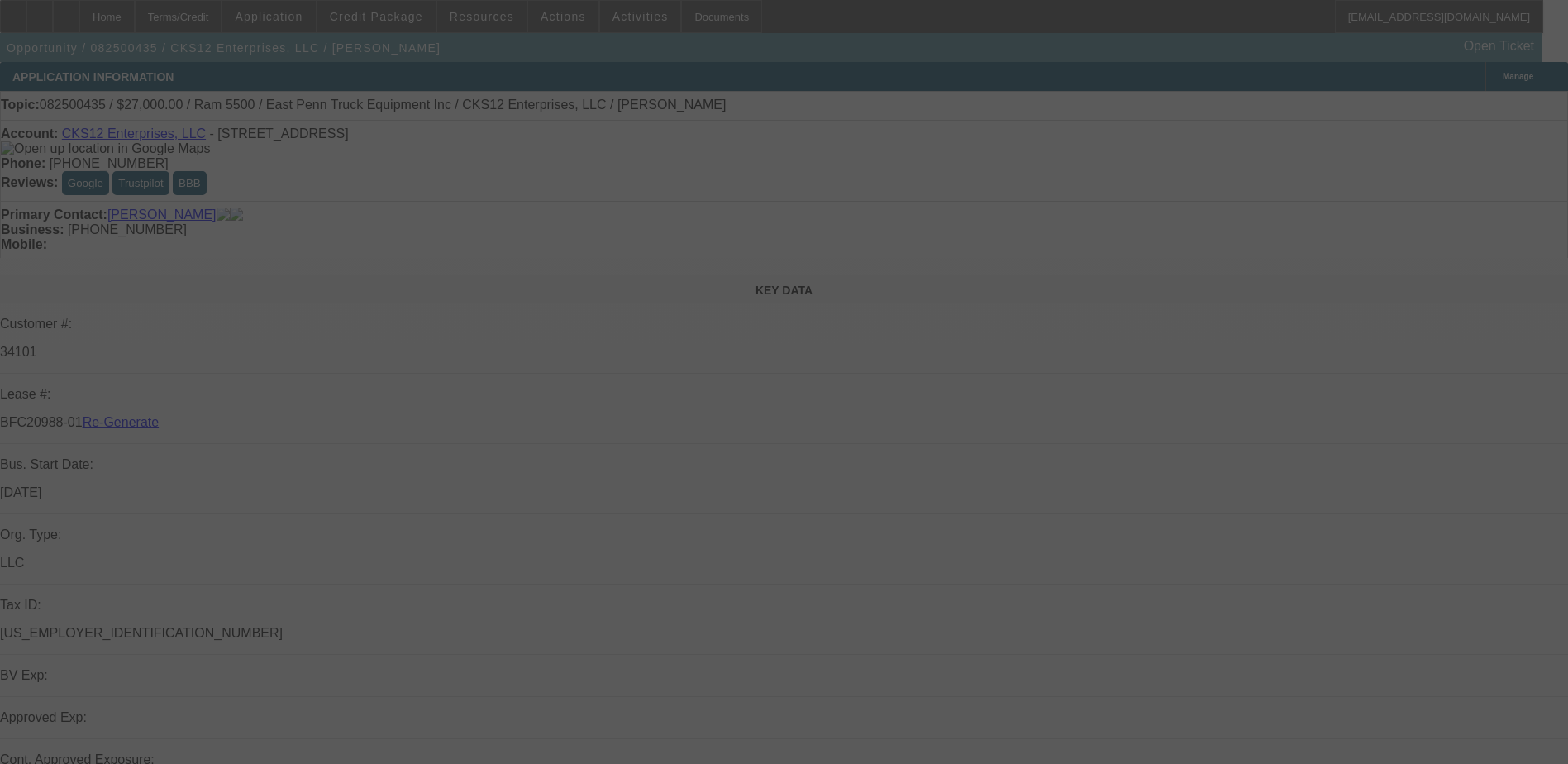
select select "4"
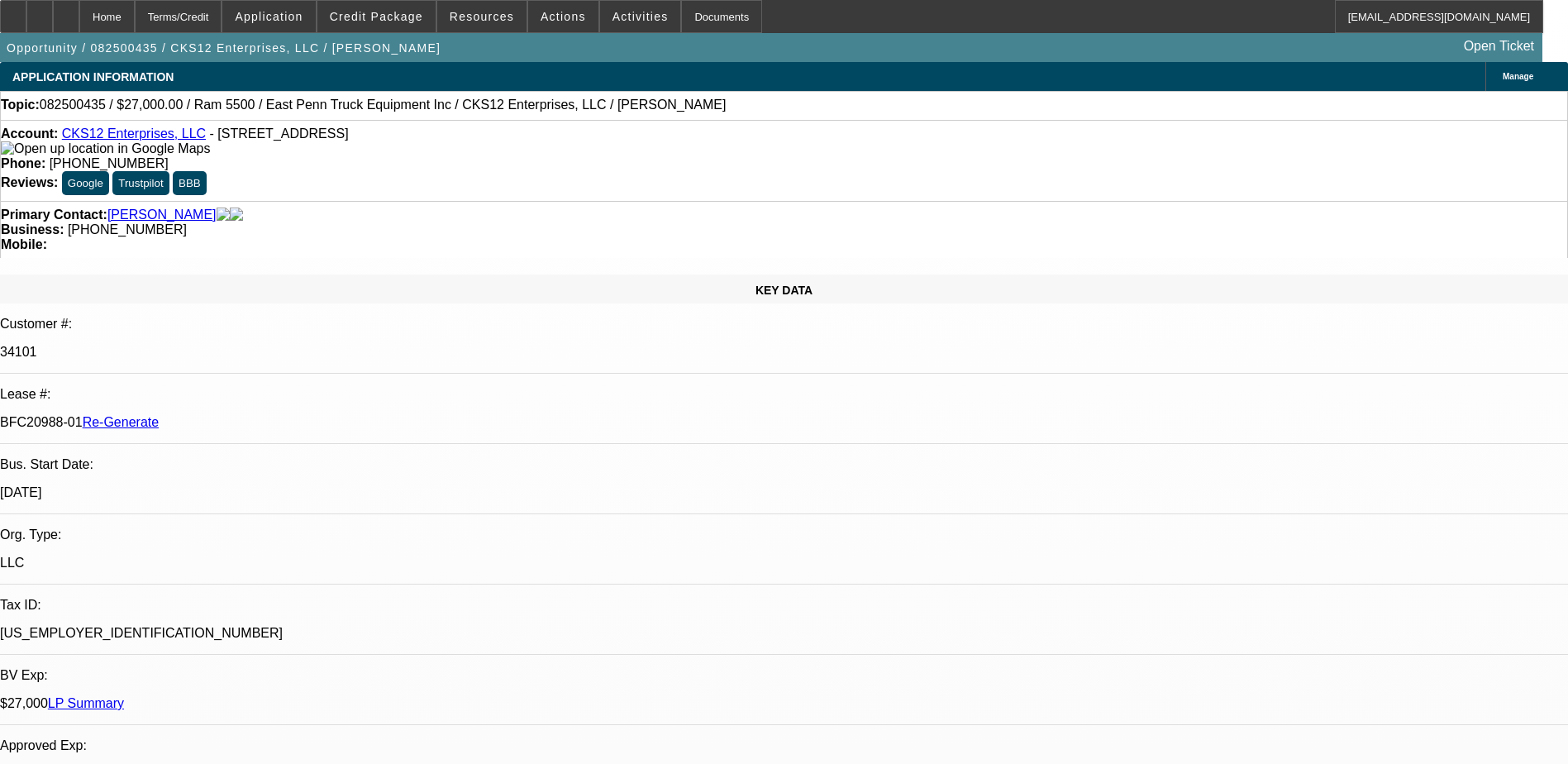
select select "0"
select select "2"
select select "0.1"
select select "1"
select select "2"
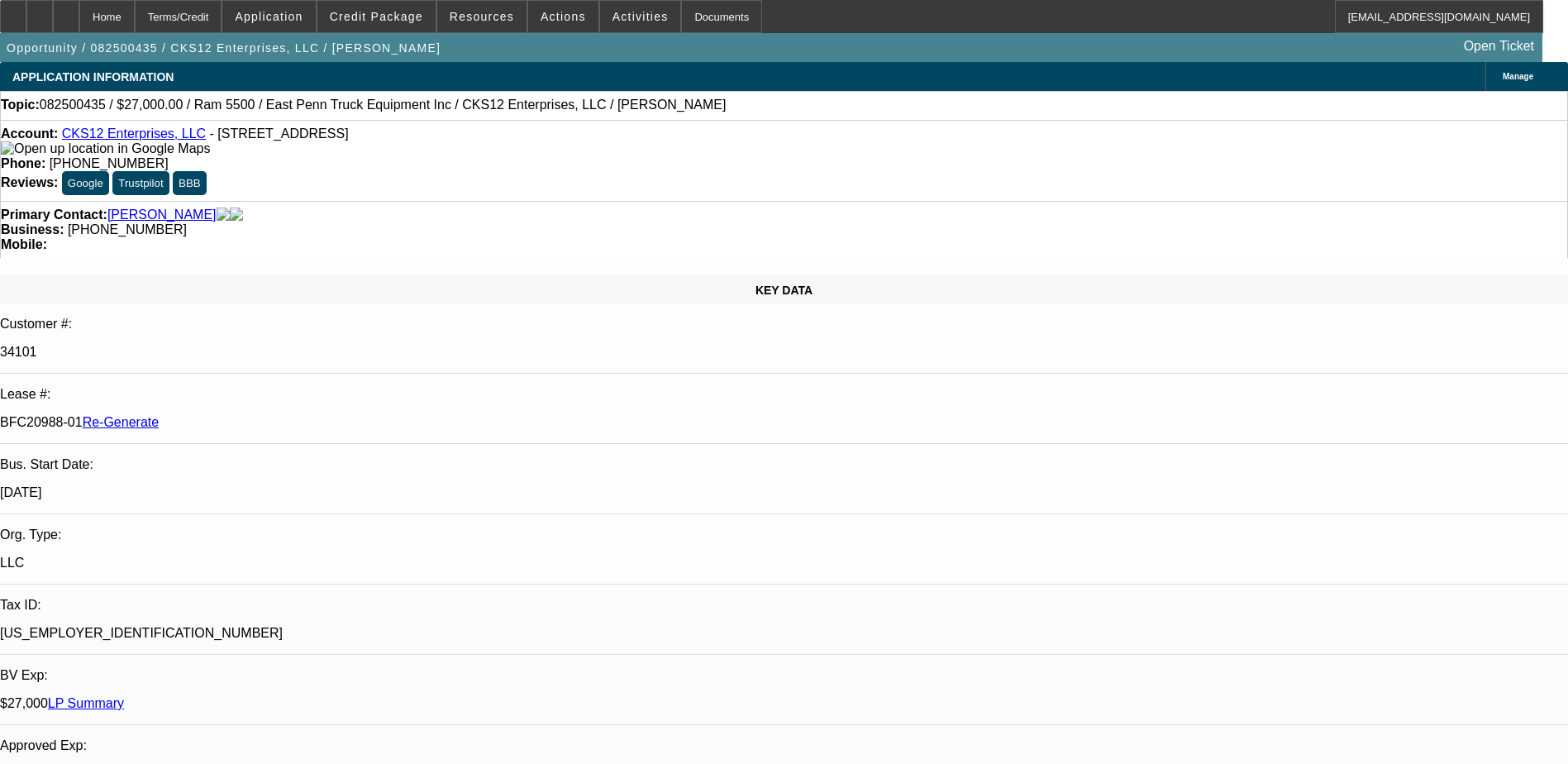
select select "4"
drag, startPoint x: 194, startPoint y: 277, endPoint x: 263, endPoint y: 279, distance: 69.0
click at [263, 415] on div "BFC20988-01 Re-Generate" at bounding box center [784, 422] width 1568 height 15
copy p "BFC20988-01"
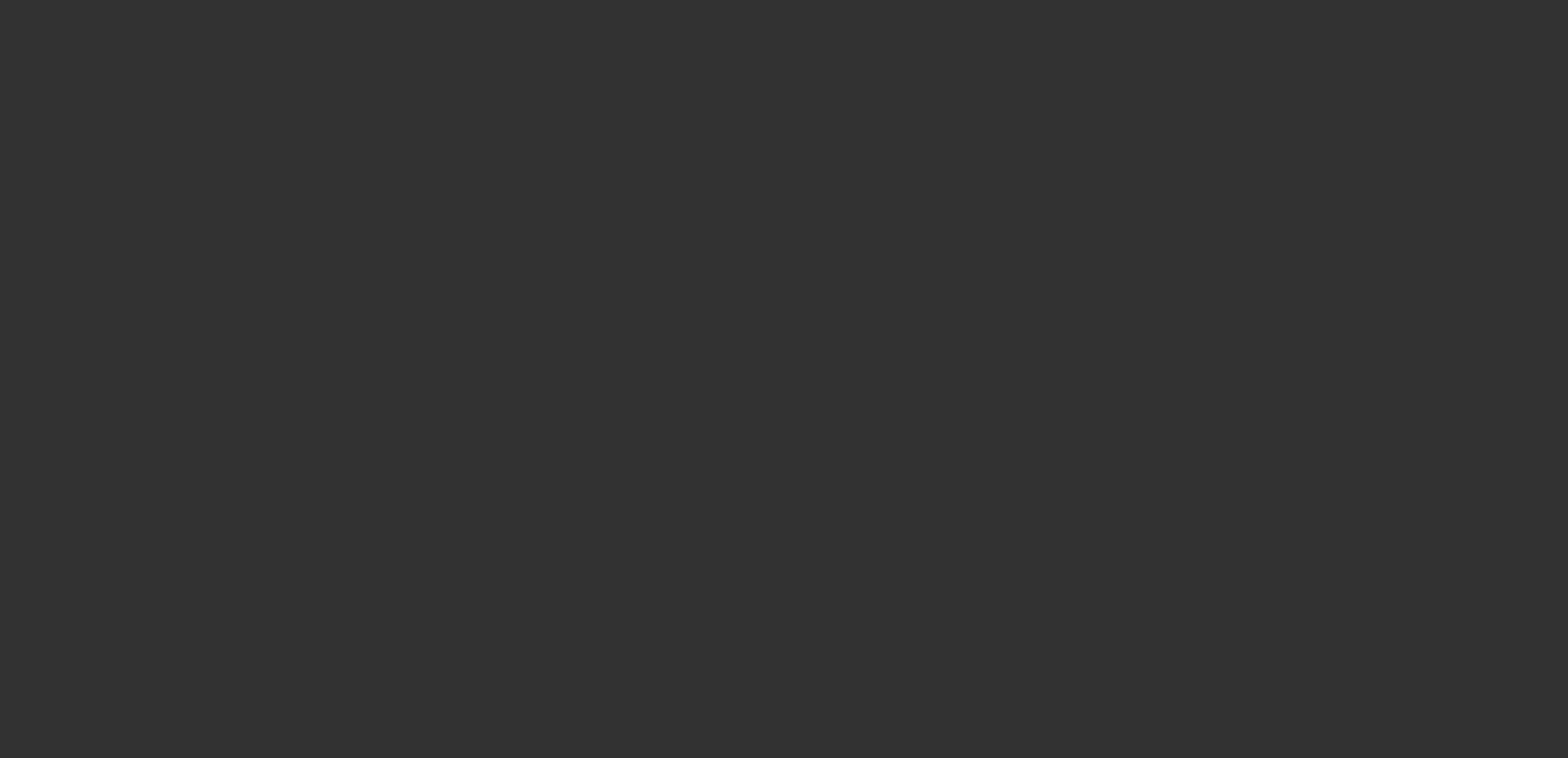
select select "4"
select select "0"
select select "2"
select select "0"
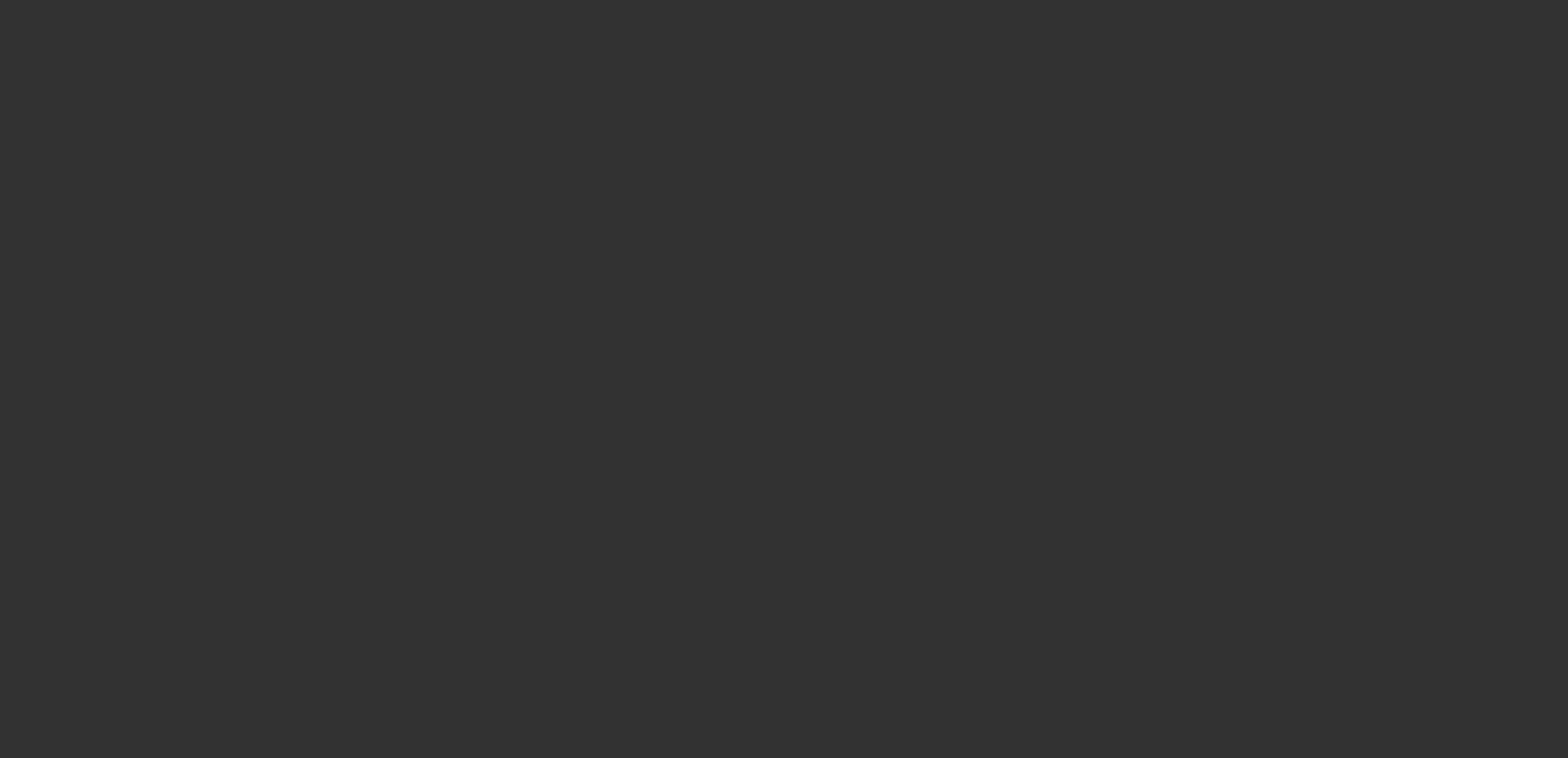
select select "6"
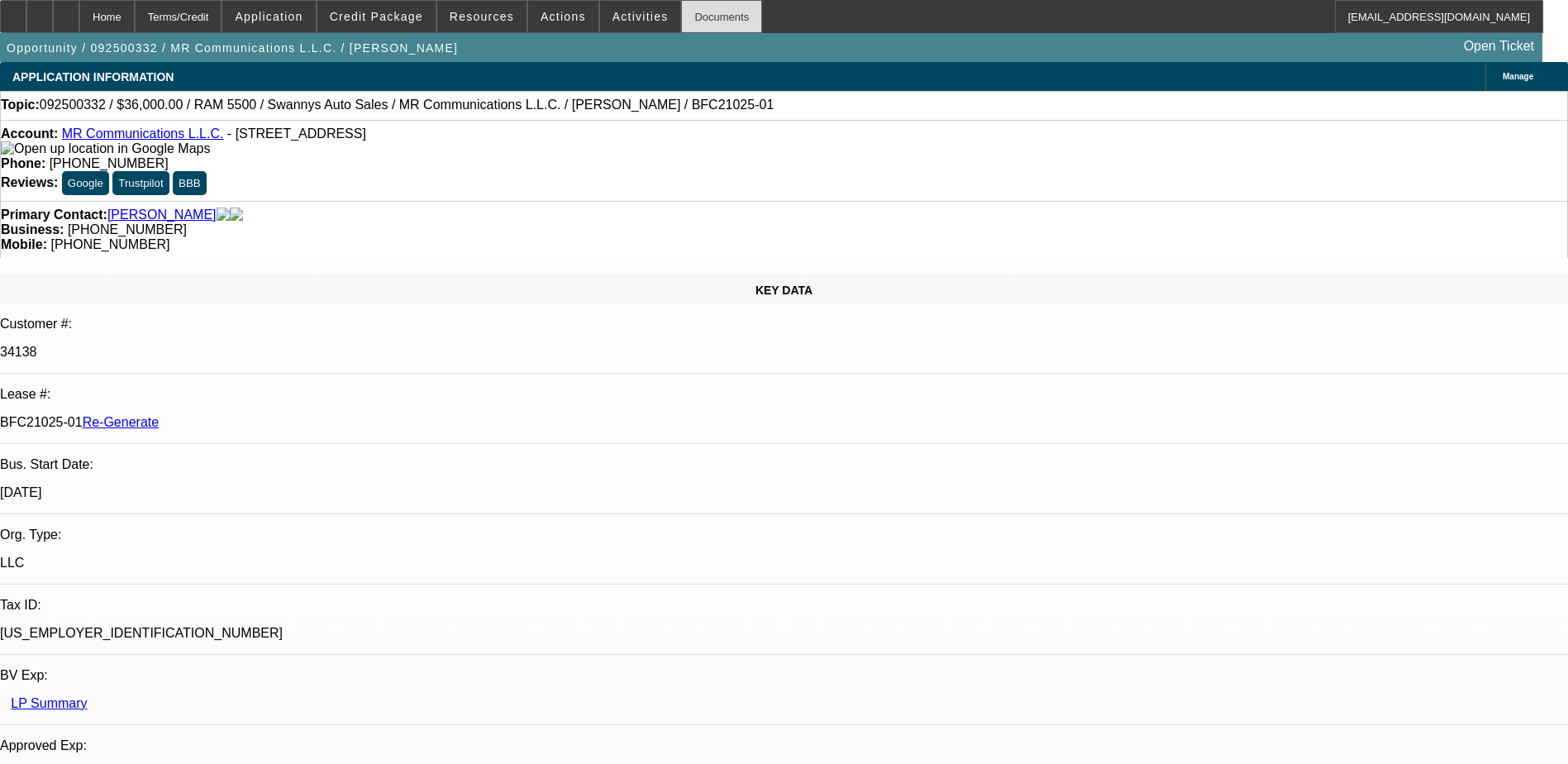
click at [690, 17] on div "Documents" at bounding box center [721, 17] width 81 height 33
drag, startPoint x: 194, startPoint y: 277, endPoint x: 262, endPoint y: 284, distance: 68.4
click at [262, 415] on div "BFC21025-01 Re-Generate" at bounding box center [784, 422] width 1568 height 15
copy p "BFC21025-01"
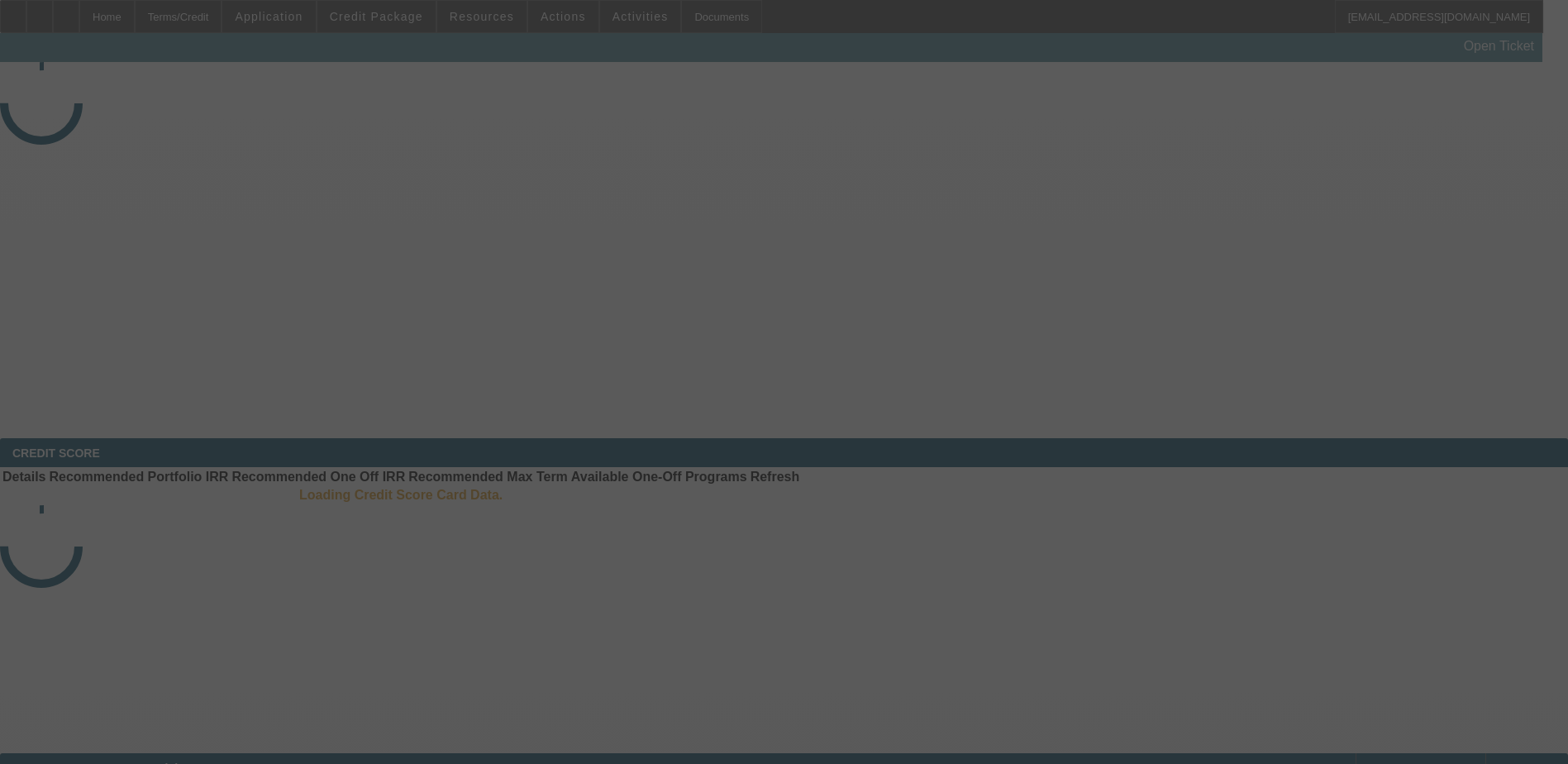
select select "3"
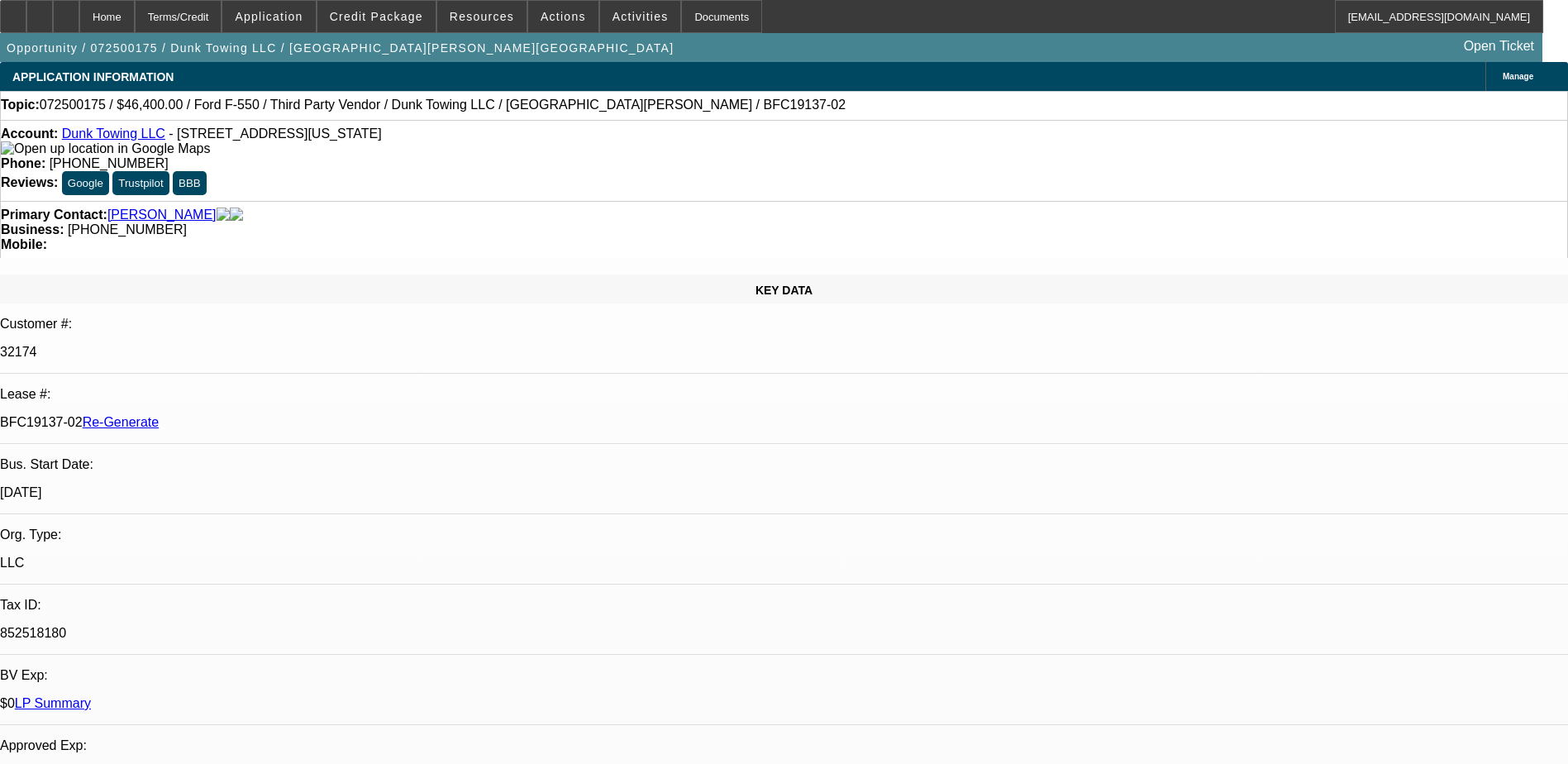
select select "0"
select select "3"
select select "0"
select select "6"
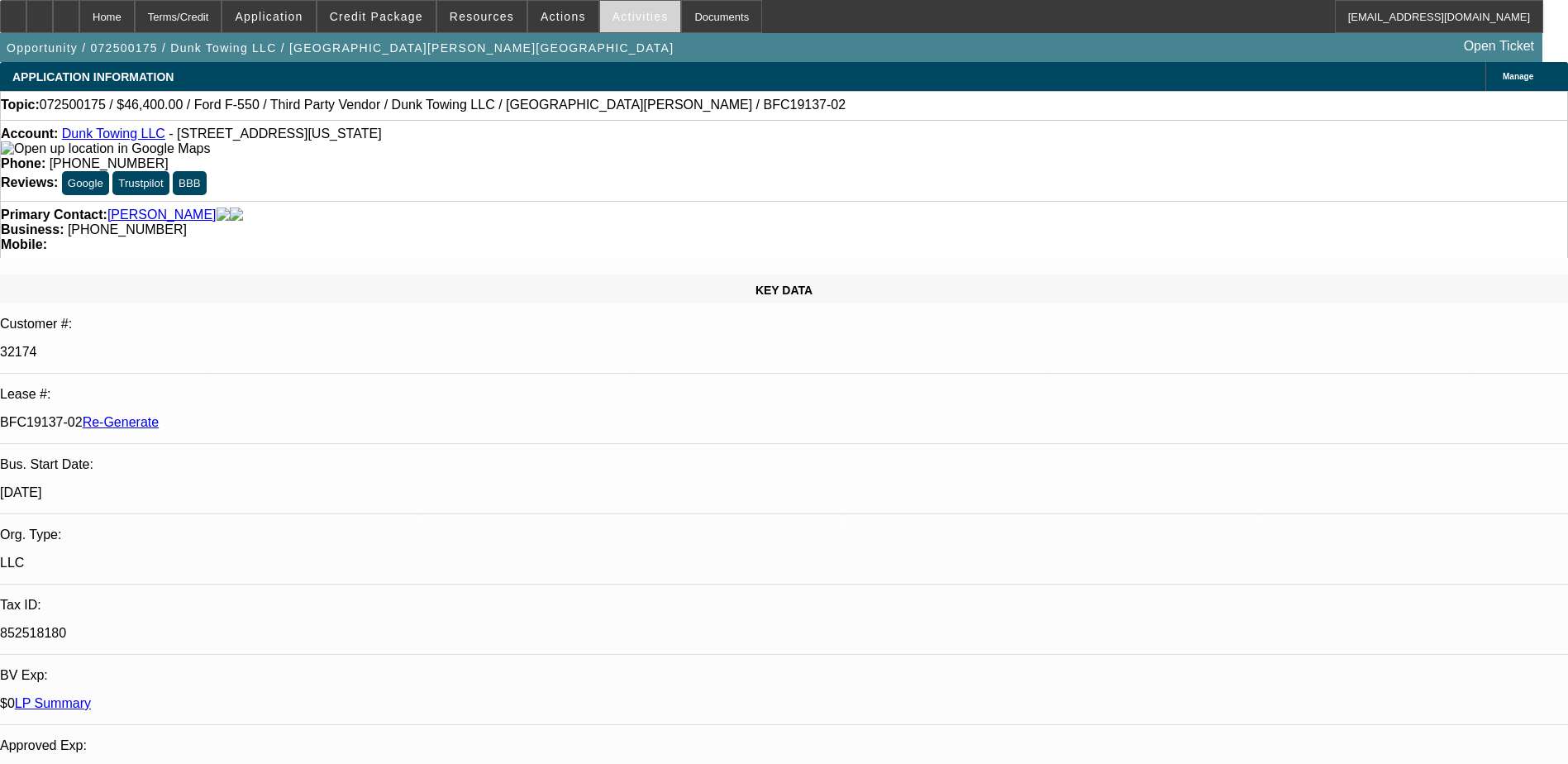
click at [612, 18] on span "Activities" at bounding box center [640, 16] width 56 height 13
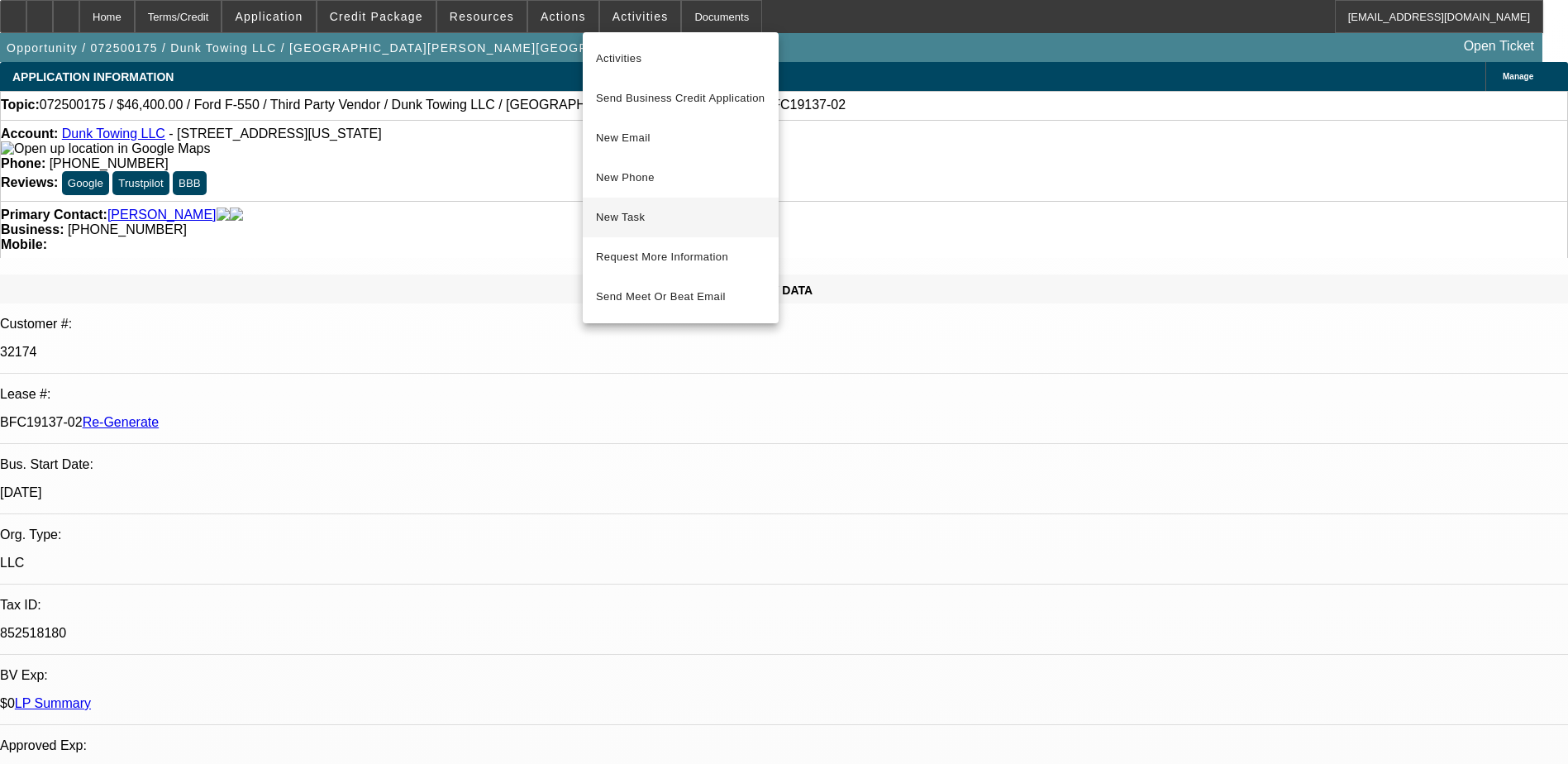
click at [629, 211] on span "New Task" at bounding box center [681, 217] width 170 height 20
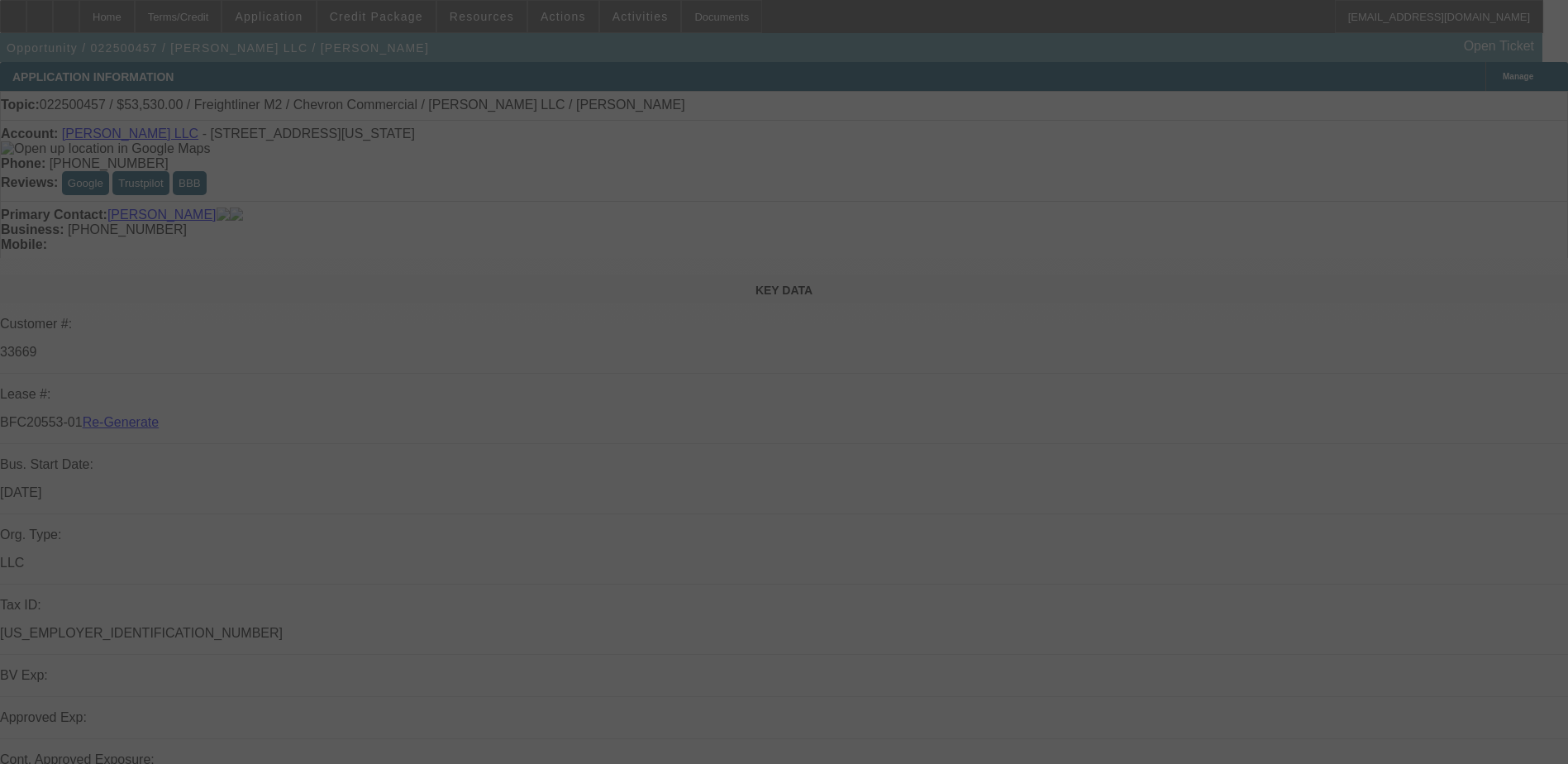
select select "4"
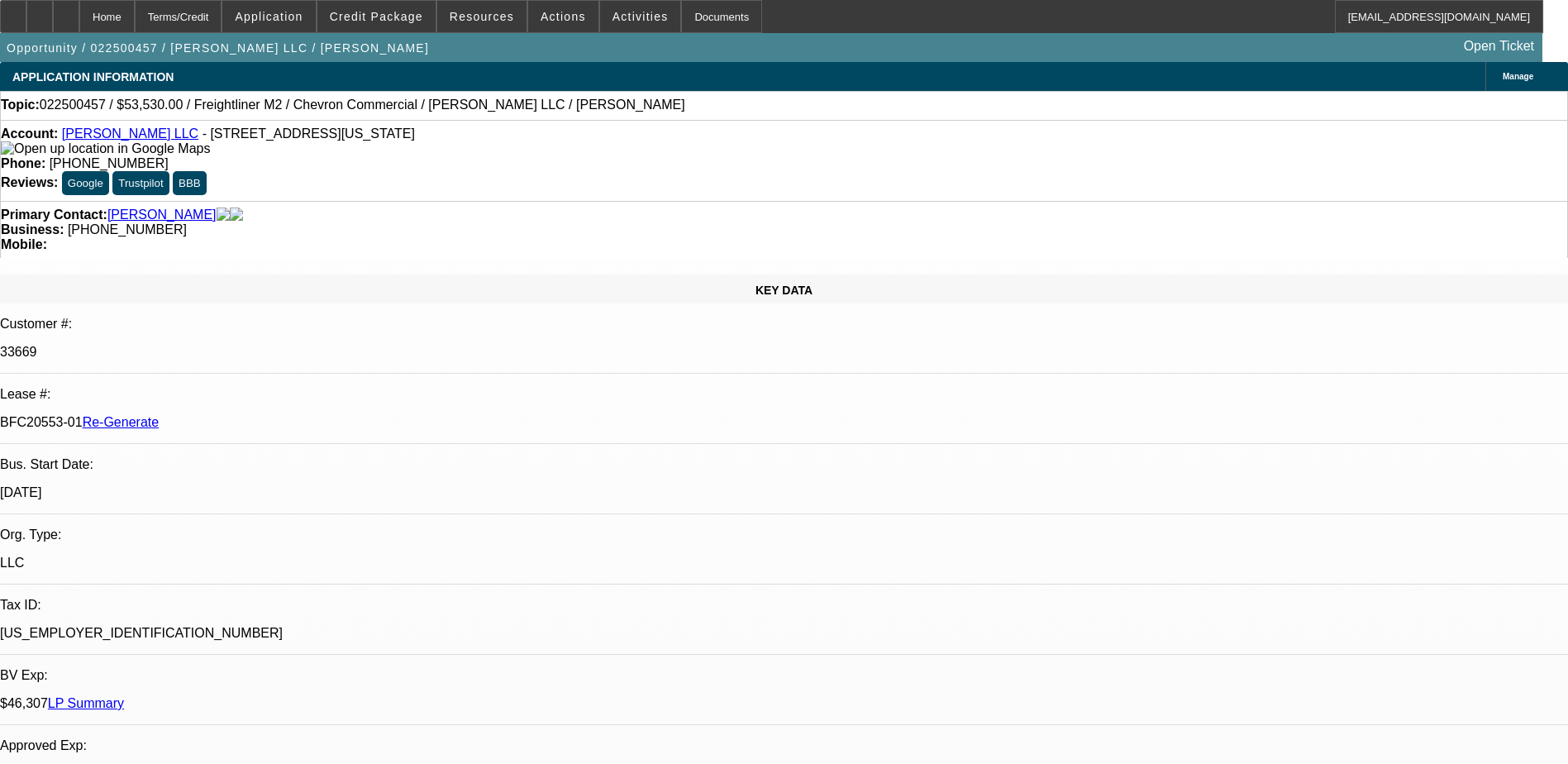
select select "0"
select select "2"
select select "0"
select select "6"
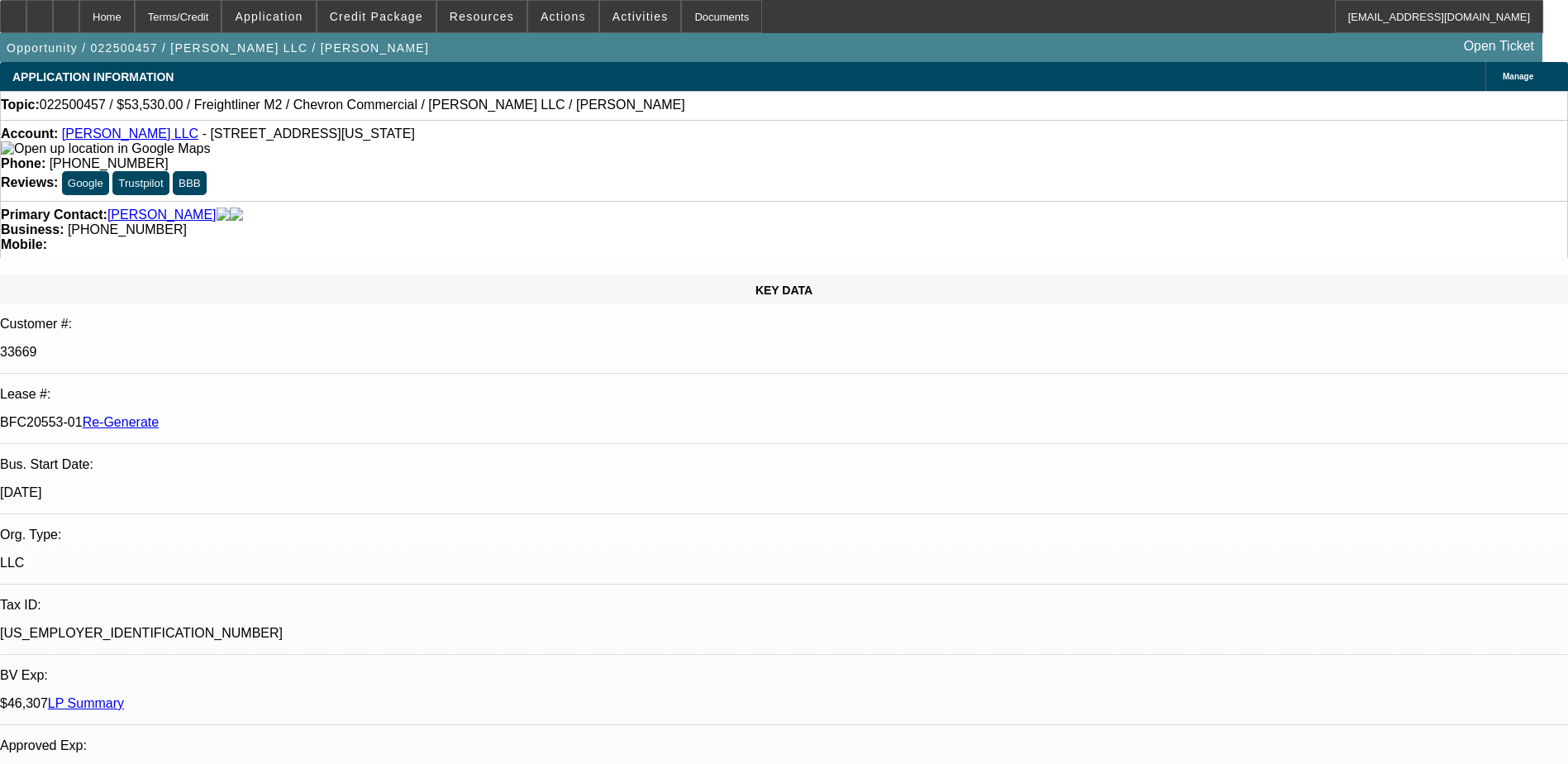
click at [1315, 269] on mat-icon "reply_all" at bounding box center [1306, 269] width 20 height 20
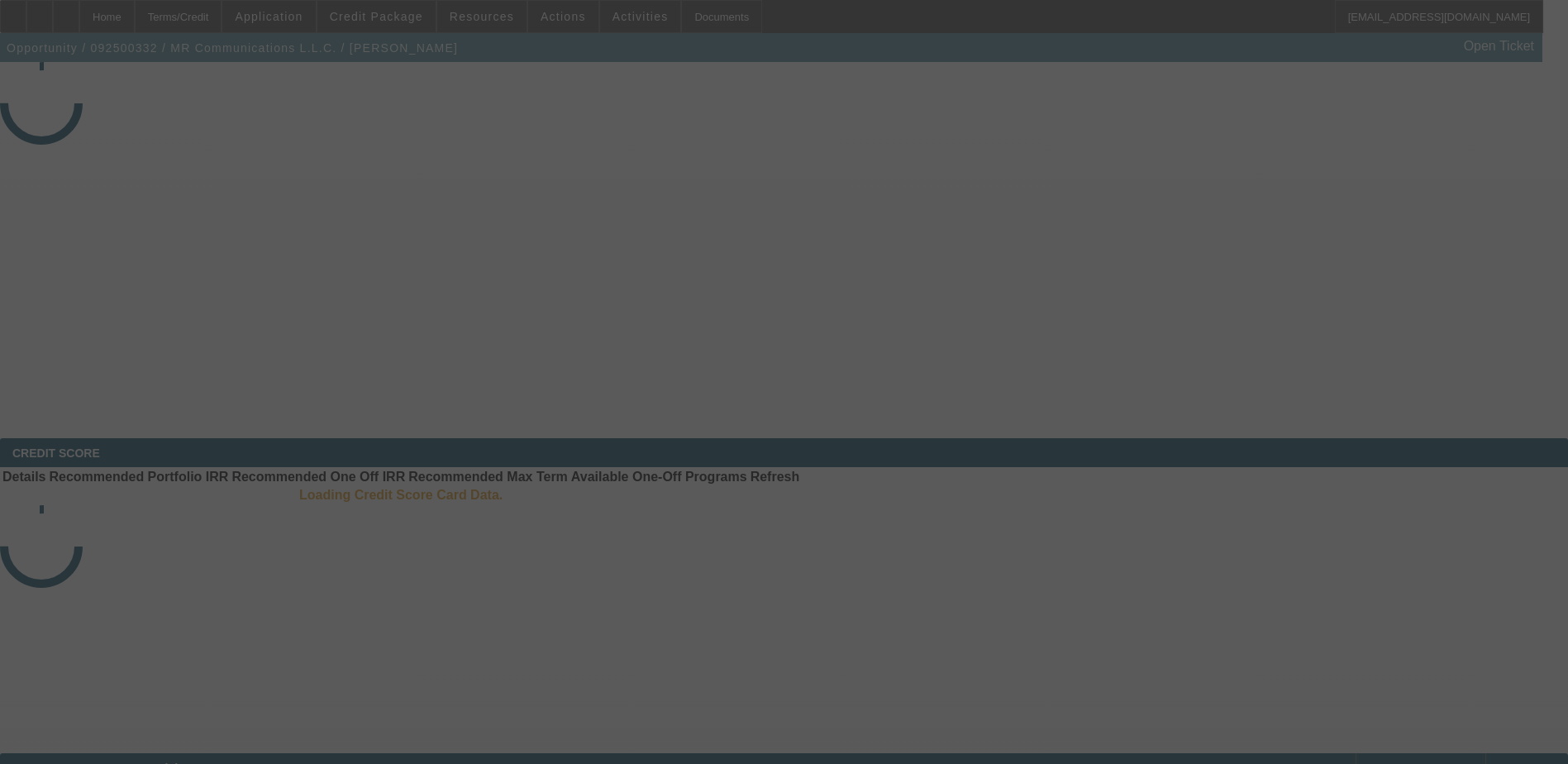
select select "4"
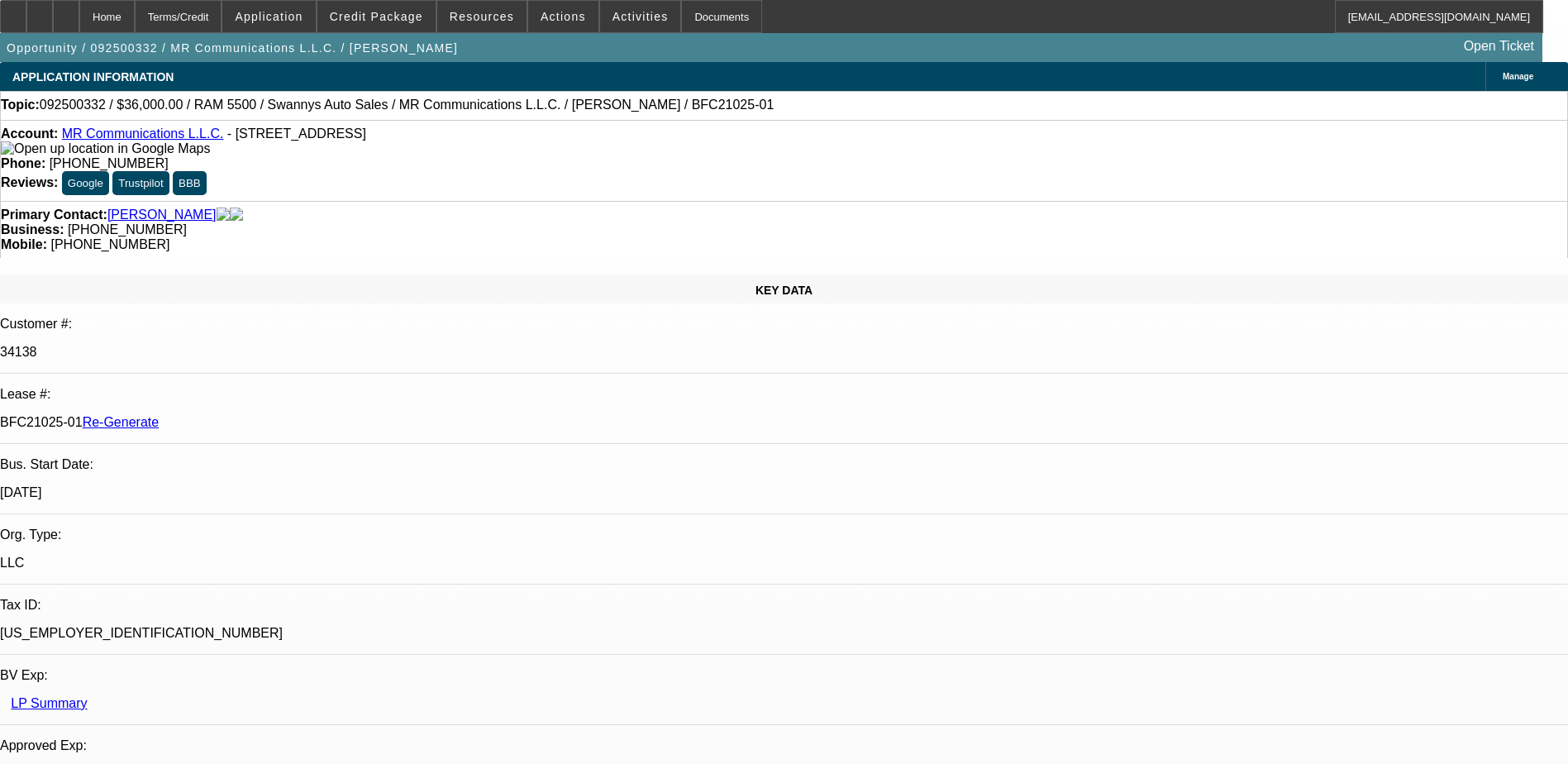
select select "0"
select select "2"
select select "0"
select select "1"
select select "2"
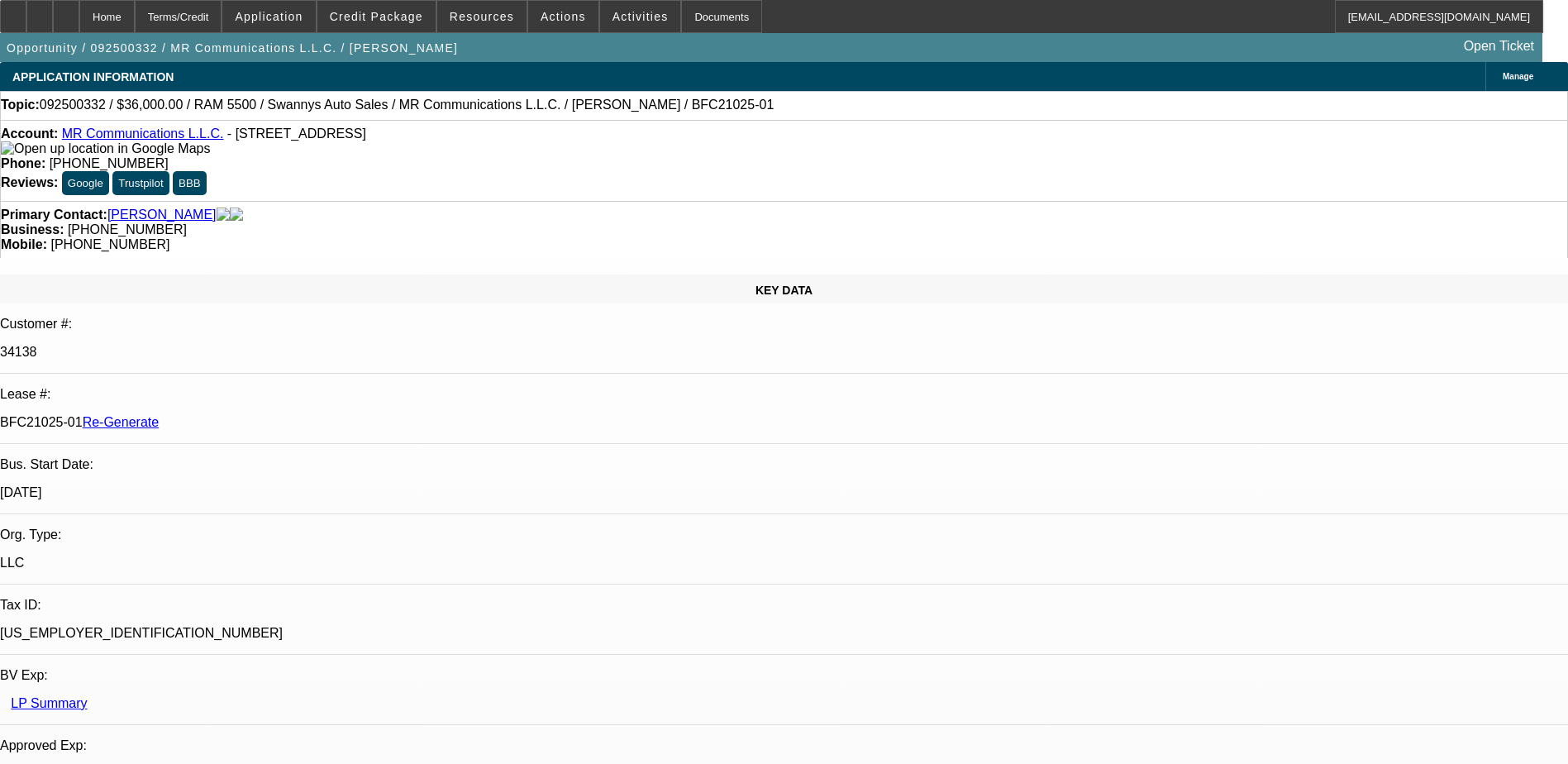
select select "6"
click at [699, 16] on div "Documents" at bounding box center [721, 17] width 81 height 33
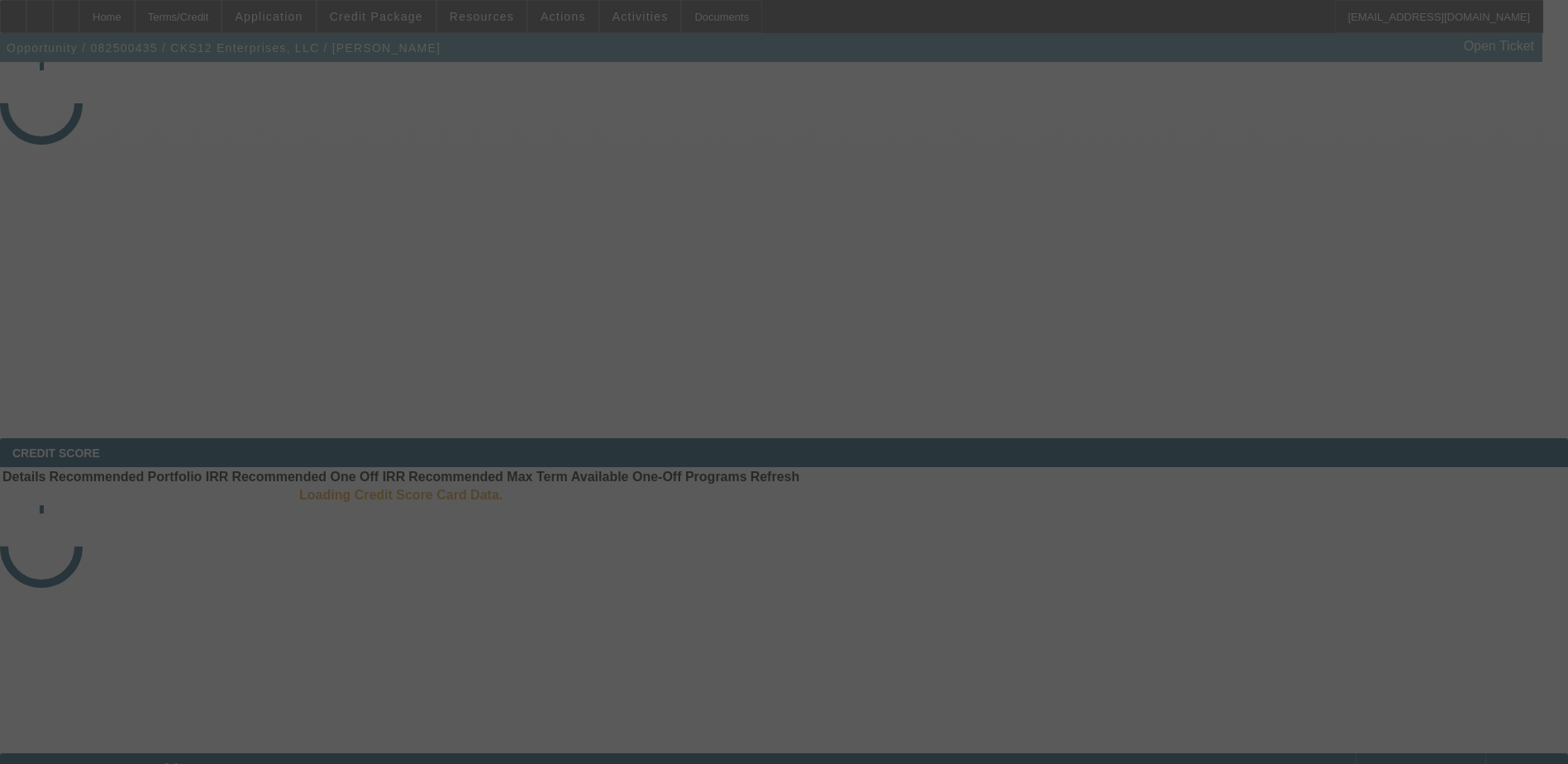
select select "4"
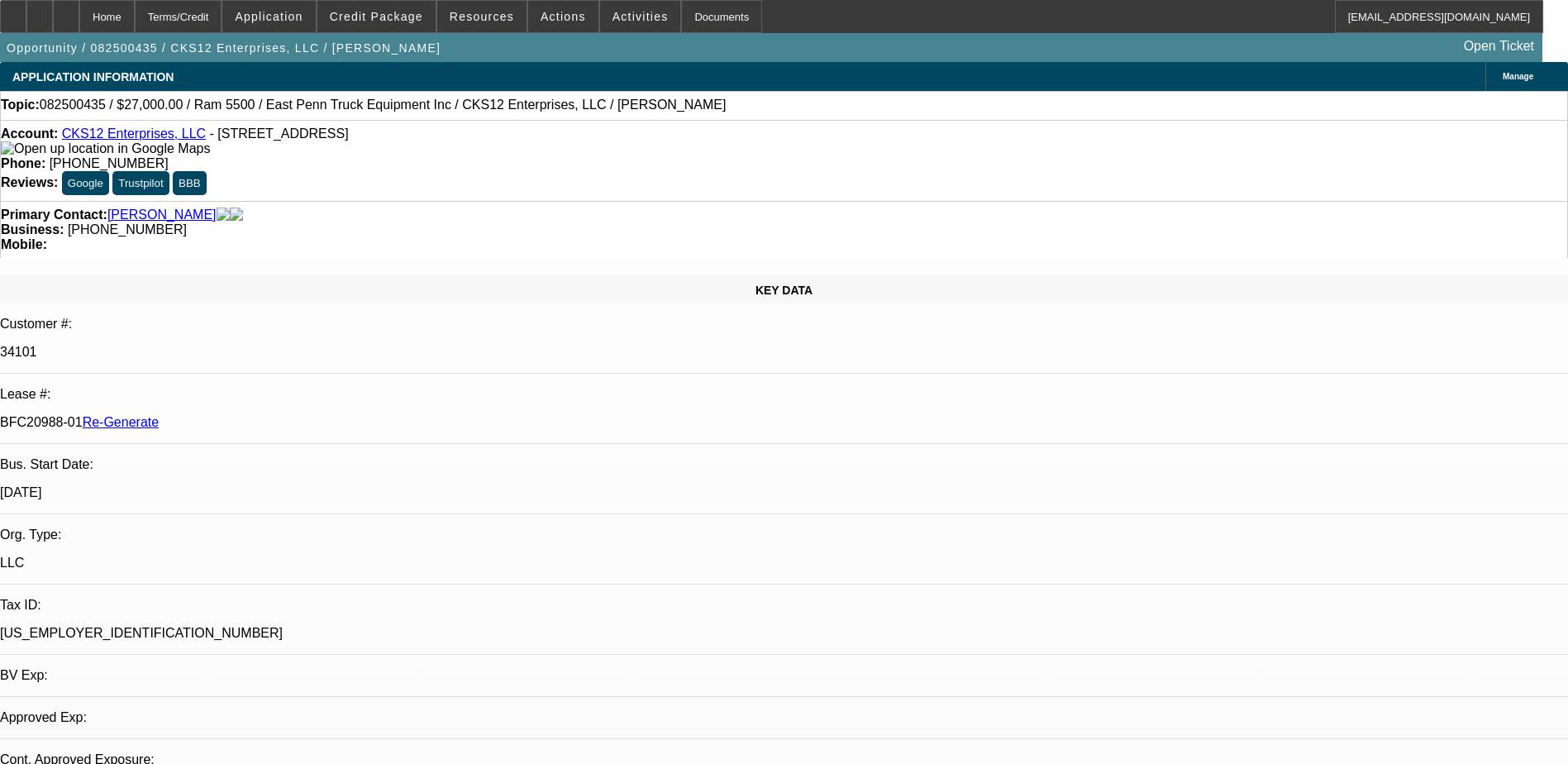
select select "0"
select select "2"
select select "0.1"
select select "1"
select select "2"
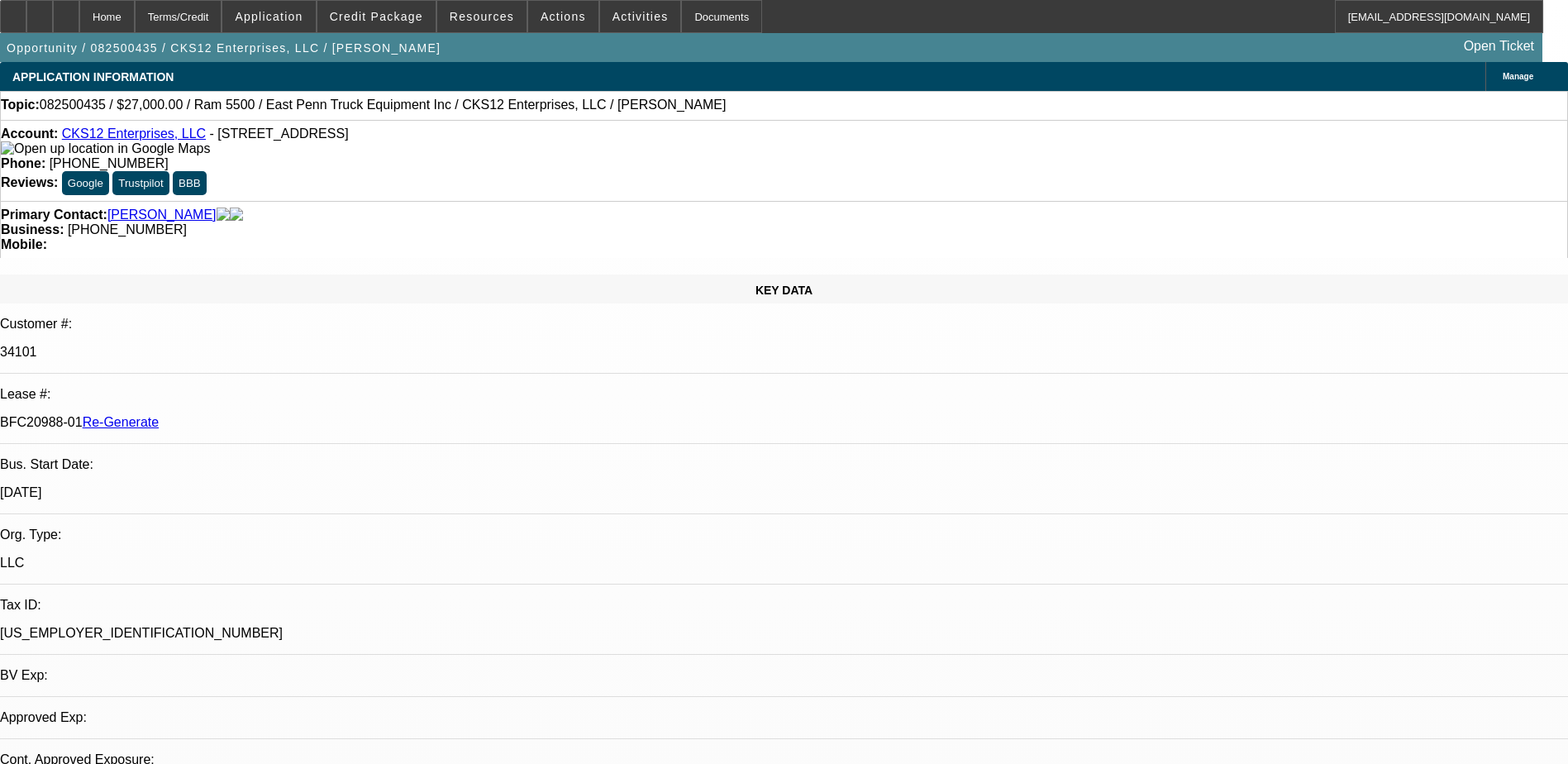
select select "4"
click at [686, 30] on div "Documents" at bounding box center [721, 17] width 81 height 33
